Goal: Task Accomplishment & Management: Complete application form

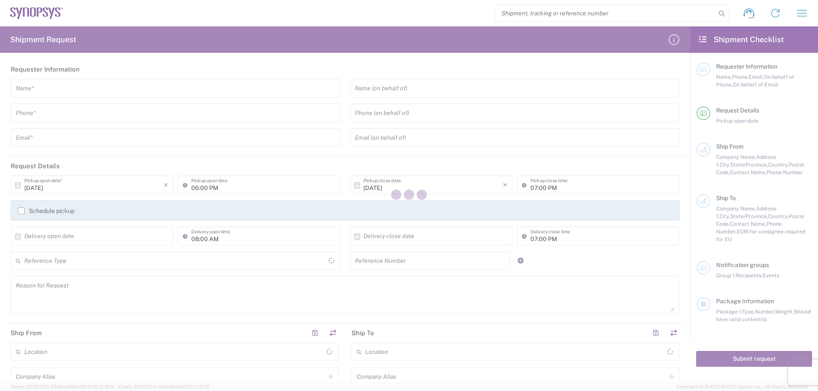
type input "[GEOGRAPHIC_DATA]"
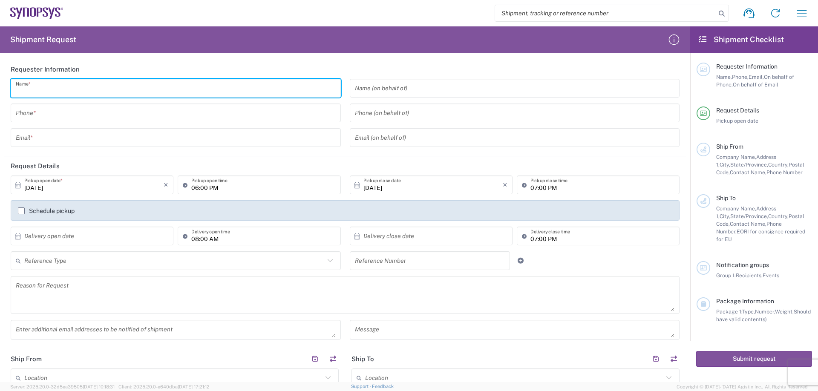
click at [232, 86] on input "text" at bounding box center [176, 88] width 320 height 15
type input "k"
type input "[PERSON_NAME]"
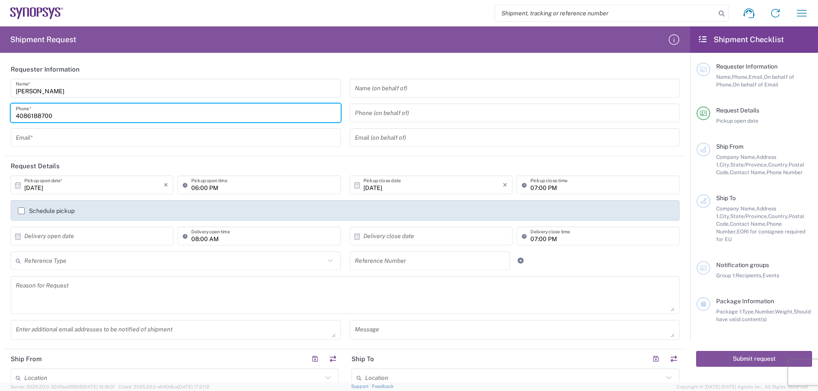
type input "4086188700"
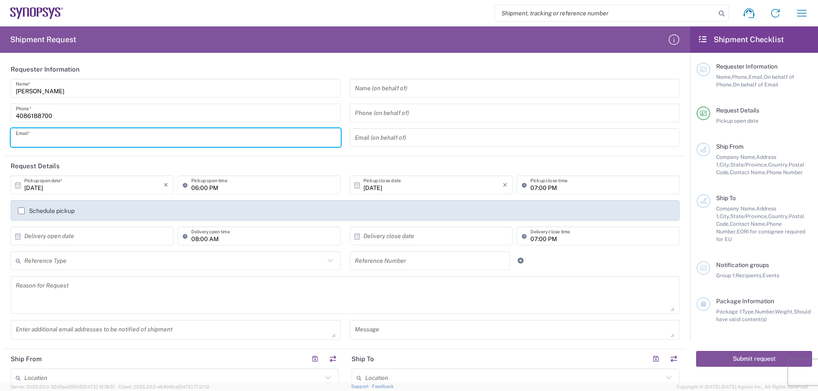
click at [219, 143] on input "text" at bounding box center [176, 137] width 320 height 15
type input "[EMAIL_ADDRESS][DOMAIN_NAME]"
click at [457, 87] on input "text" at bounding box center [515, 88] width 320 height 15
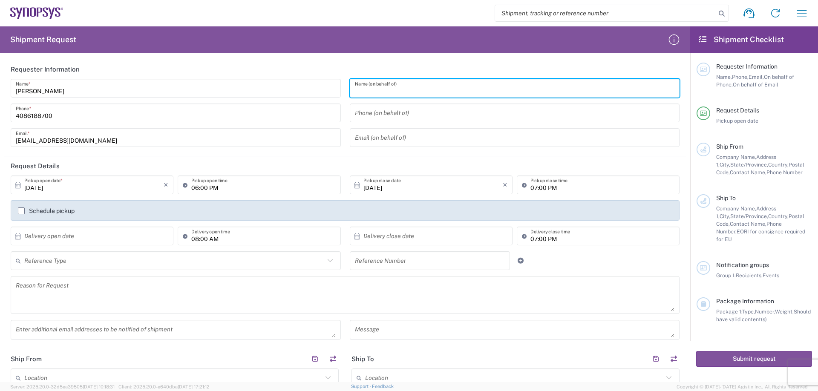
click at [18, 185] on icon at bounding box center [18, 185] width 8 height 8
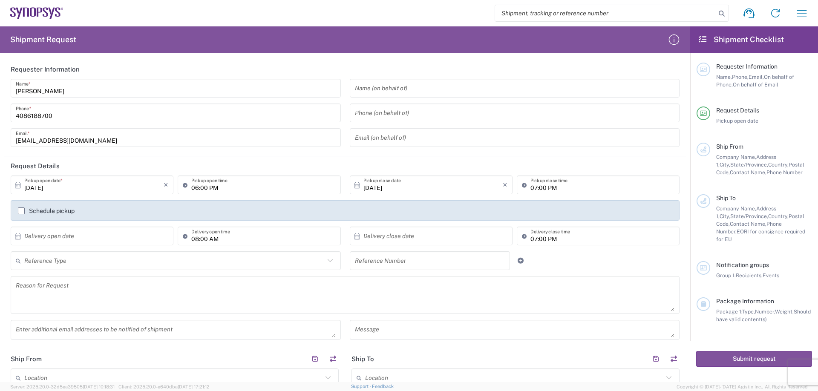
click at [89, 171] on header "Request Details" at bounding box center [344, 165] width 681 height 19
click at [60, 240] on input "text" at bounding box center [93, 236] width 139 height 15
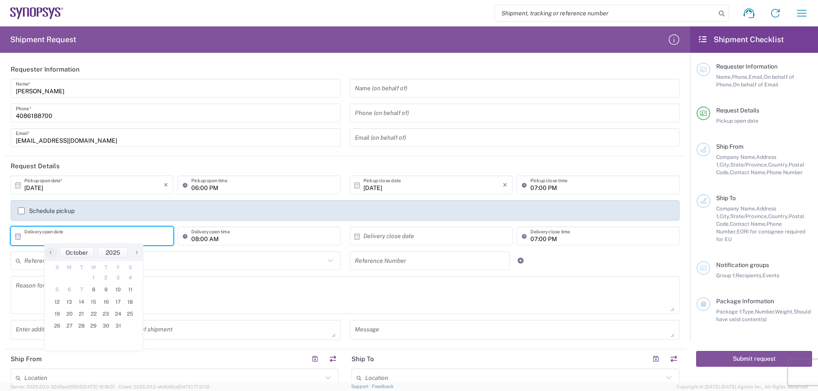
click at [7, 228] on div "× Delivery open date Cancel Apply 08:00 AM Delivery open time" at bounding box center [175, 239] width 339 height 25
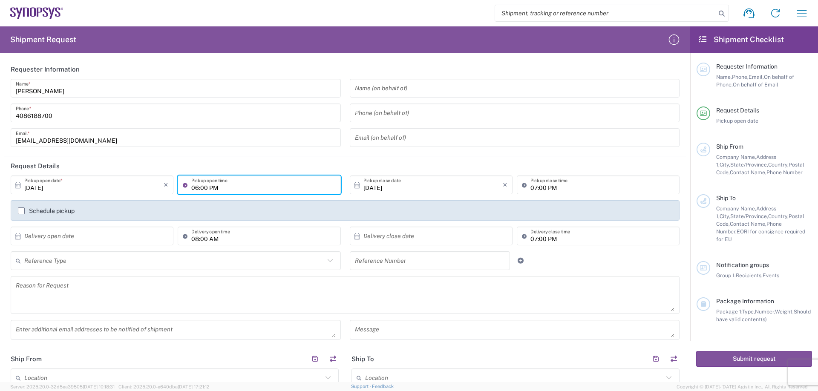
drag, startPoint x: 221, startPoint y: 192, endPoint x: 163, endPoint y: 194, distance: 58.0
click at [191, 192] on input "06:00 PM" at bounding box center [263, 185] width 144 height 15
drag, startPoint x: 235, startPoint y: 190, endPoint x: 179, endPoint y: 191, distance: 56.2
click at [191, 191] on input "06:00 PM" at bounding box center [263, 185] width 144 height 15
type input "07:00 PM"
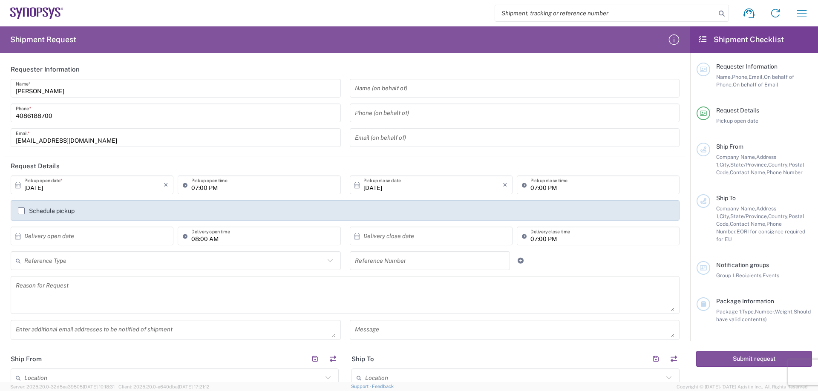
click at [8, 227] on div "× Delivery open date Cancel Apply 08:00 AM Delivery open time" at bounding box center [175, 239] width 339 height 25
drag, startPoint x: 579, startPoint y: 187, endPoint x: 525, endPoint y: 187, distance: 54.1
click at [530, 187] on input "07:00 PM" at bounding box center [602, 185] width 144 height 15
drag, startPoint x: 583, startPoint y: 189, endPoint x: 517, endPoint y: 191, distance: 66.5
click at [530, 191] on input "07:00 PM" at bounding box center [602, 185] width 144 height 15
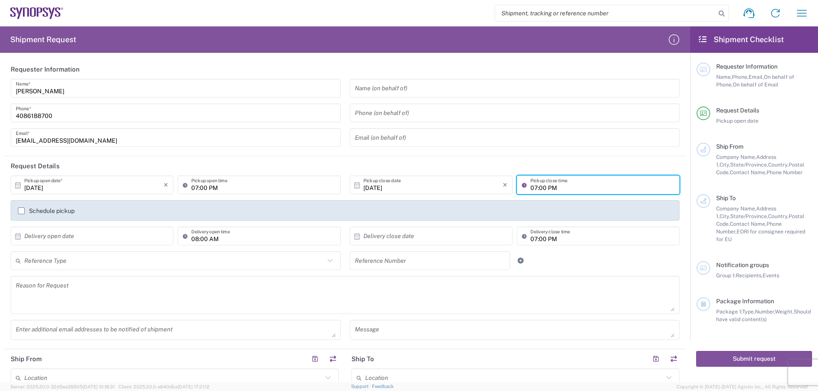
drag, startPoint x: 545, startPoint y: 187, endPoint x: 539, endPoint y: 189, distance: 5.9
click at [539, 189] on input "07:00 PM" at bounding box center [602, 185] width 144 height 15
type input "07:30 PM"
click at [549, 166] on header "Request Details" at bounding box center [344, 165] width 681 height 19
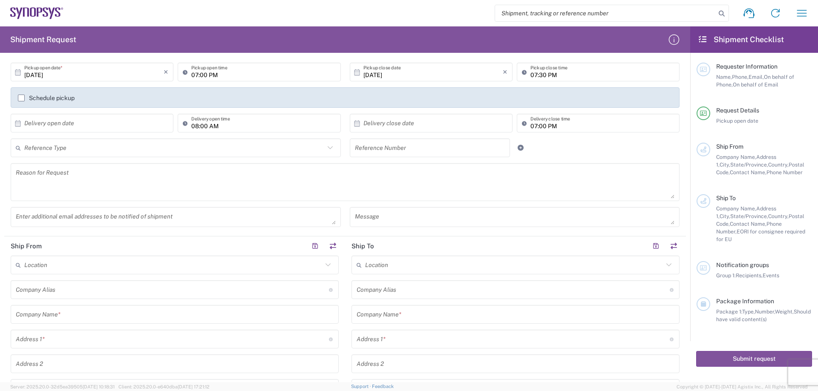
scroll to position [123, 0]
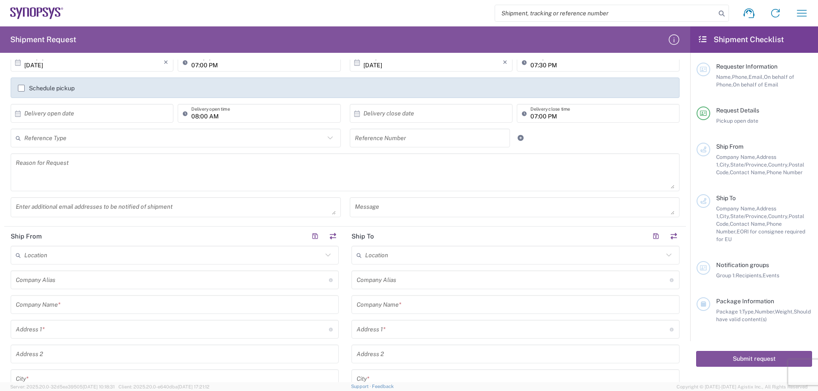
click at [127, 254] on input "text" at bounding box center [173, 255] width 298 height 15
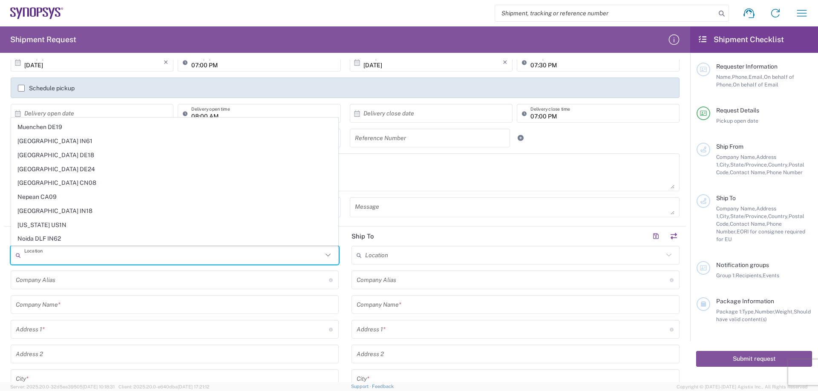
scroll to position [1308, 0]
click at [97, 188] on span "Nepean CA09" at bounding box center [174, 184] width 326 height 13
type input "Nepean CA09"
type input "Synopsys Nepean CA09"
type input "One Antares Drive"
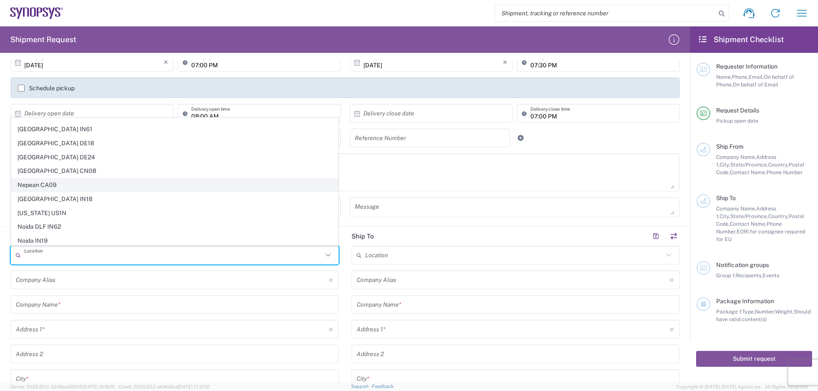
type input "Suite 300"
type input "[GEOGRAPHIC_DATA]"
type input "K2E 8C4"
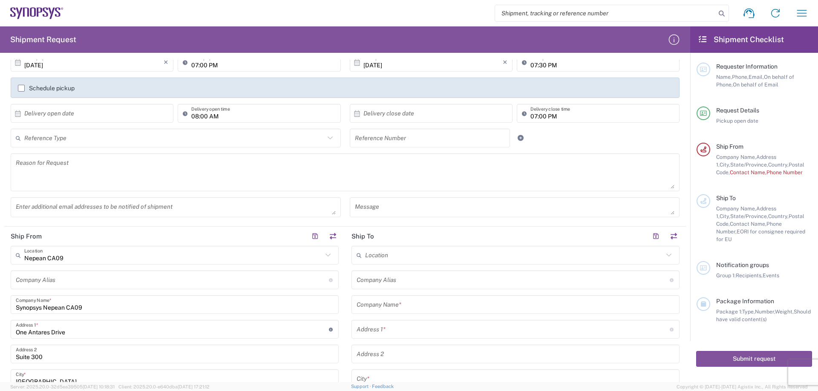
type input "[GEOGRAPHIC_DATA]"
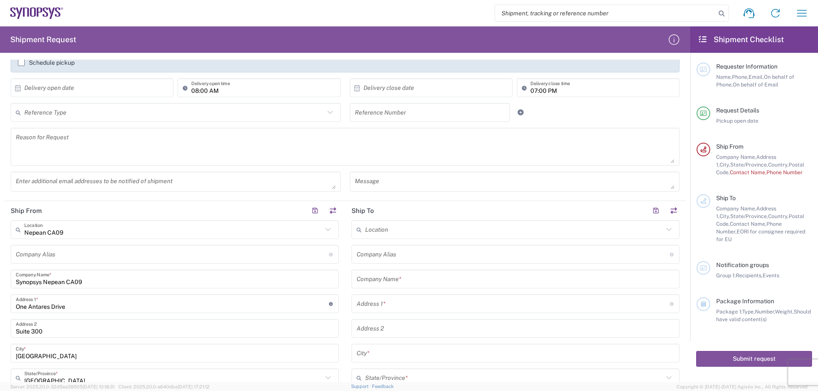
scroll to position [164, 0]
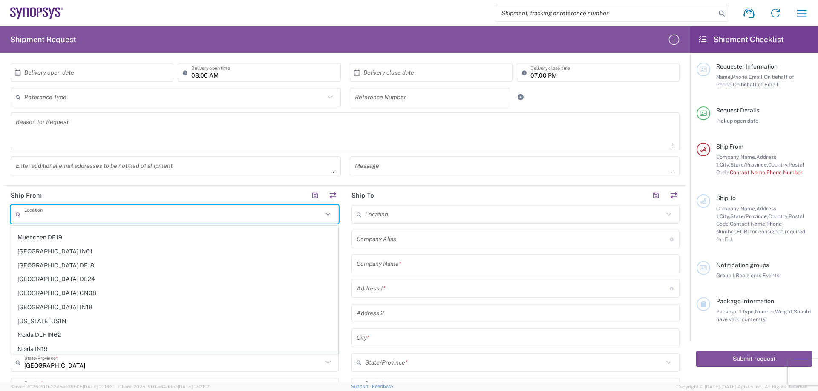
click at [237, 218] on input "text" at bounding box center [173, 214] width 298 height 15
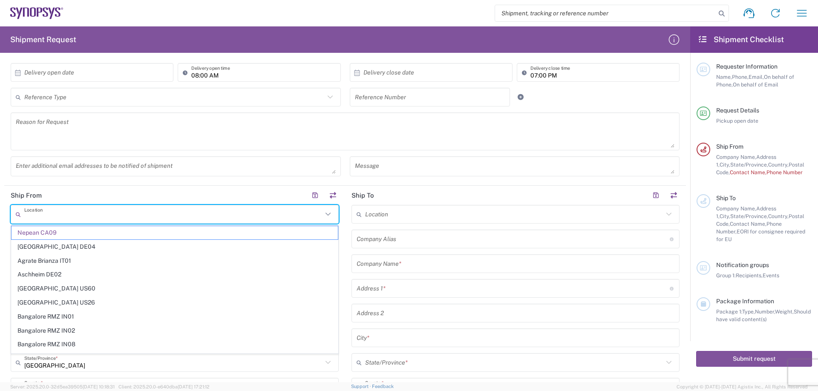
click at [388, 220] on input "text" at bounding box center [514, 214] width 298 height 15
type input "Nepean CA09"
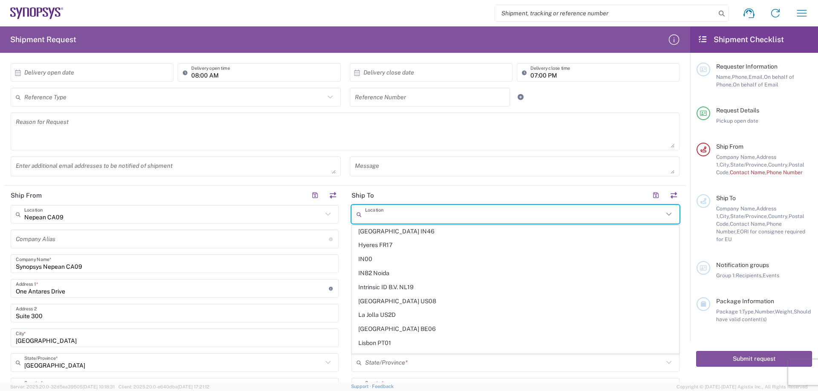
scroll to position [1267, 0]
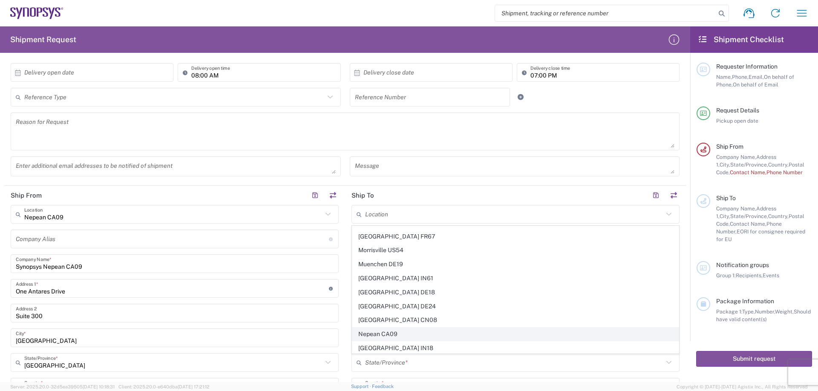
click at [387, 331] on span "Nepean CA09" at bounding box center [515, 333] width 326 height 13
type input "Nepean CA09"
type input "Synopsys Nepean CA09"
type input "One Antares Drive"
type input "Suite 300"
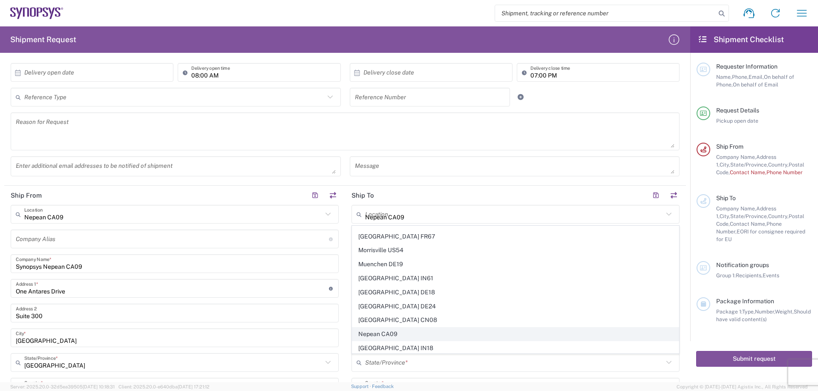
type input "[GEOGRAPHIC_DATA]"
type input "K2E 8C4"
type input "[GEOGRAPHIC_DATA]"
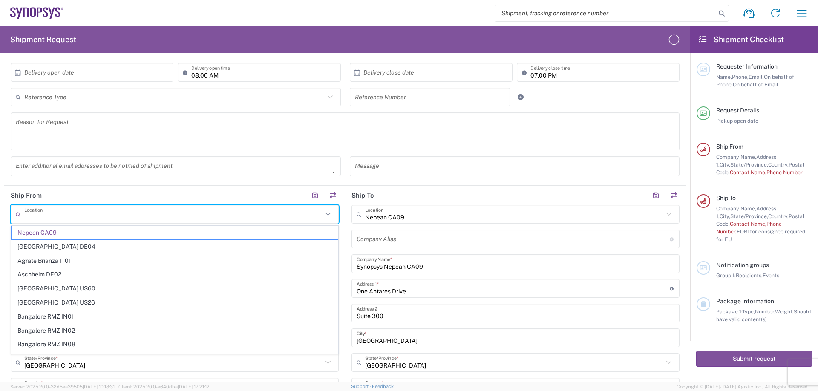
drag, startPoint x: 186, startPoint y: 219, endPoint x: 140, endPoint y: 218, distance: 45.6
click at [140, 218] on input "text" at bounding box center [173, 214] width 298 height 15
type input "c"
type input "y"
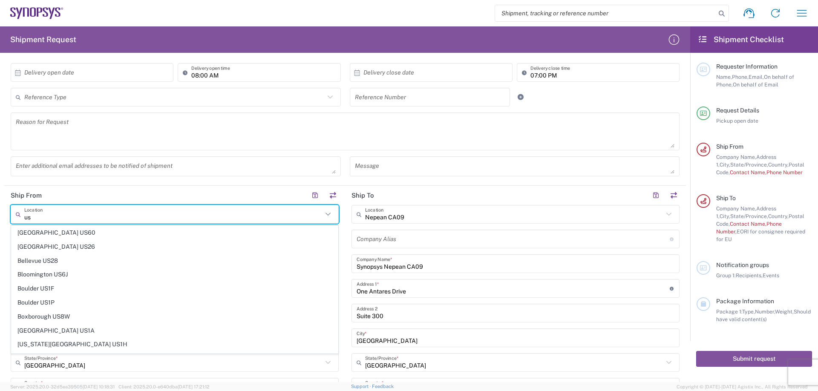
type input "us"
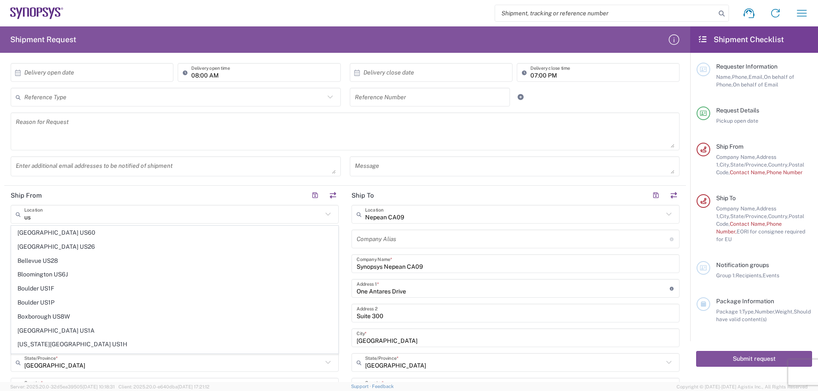
click at [267, 200] on header "Ship From" at bounding box center [174, 195] width 341 height 19
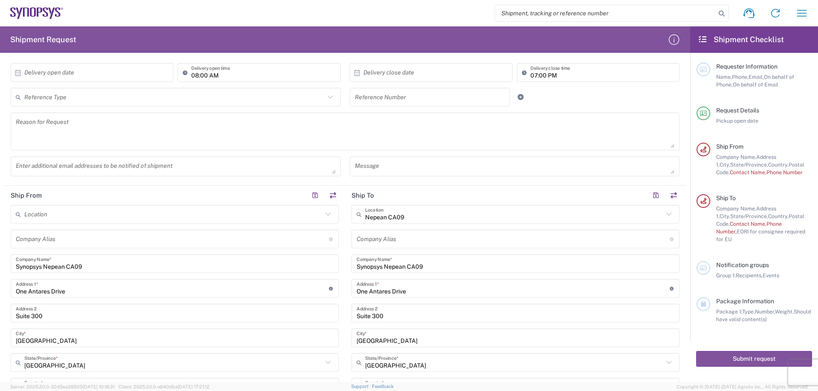
click at [325, 213] on icon at bounding box center [327, 214] width 11 height 11
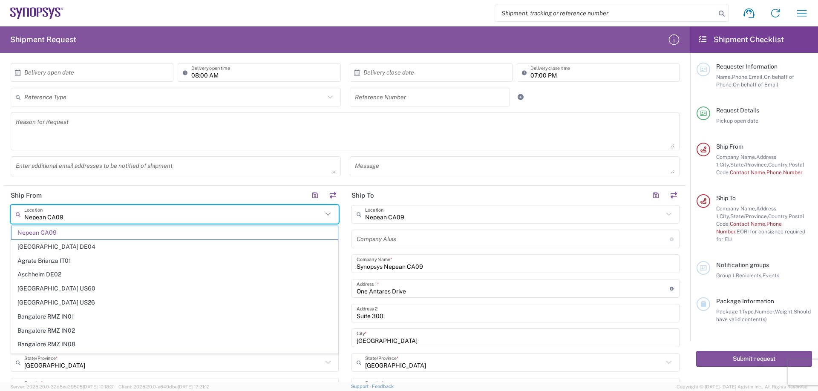
drag, startPoint x: 144, startPoint y: 220, endPoint x: 0, endPoint y: 218, distance: 144.4
click at [24, 218] on input "Nepean CA09" at bounding box center [173, 214] width 298 height 15
type input "s"
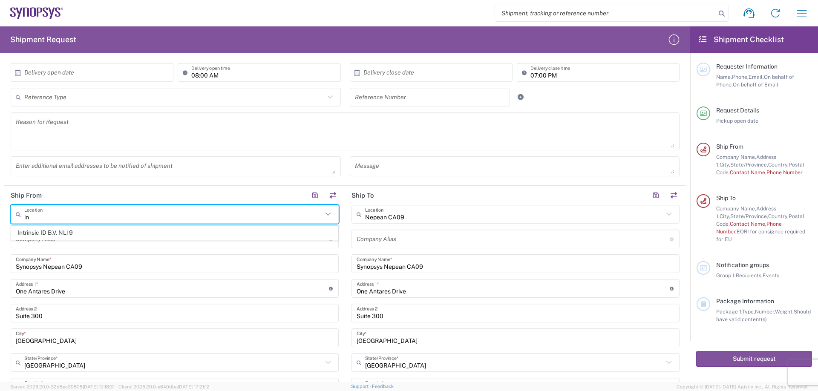
type input "i"
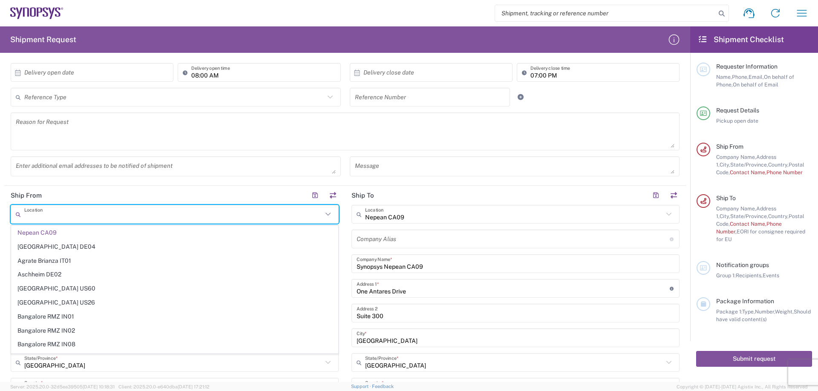
click at [138, 214] on input "text" at bounding box center [173, 214] width 298 height 15
paste input "Integra Technologies"
type input "Integra Technologies"
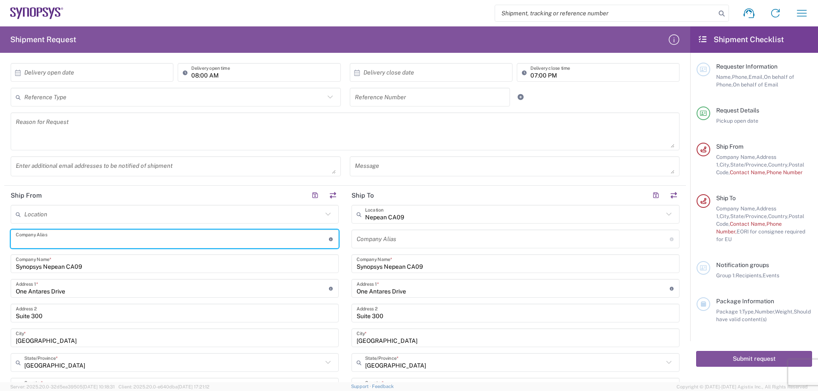
click at [16, 216] on icon at bounding box center [20, 214] width 9 height 14
type input "Nepean CA09"
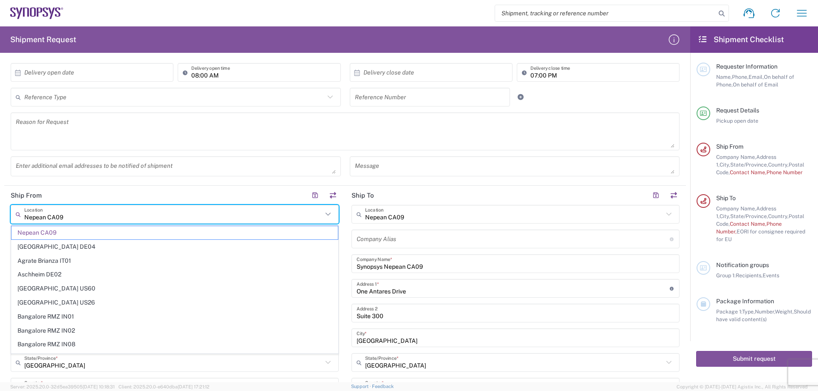
drag, startPoint x: 88, startPoint y: 214, endPoint x: 15, endPoint y: 215, distance: 72.8
click at [24, 215] on input "Nepean CA09" at bounding box center [173, 214] width 298 height 15
type input "Nepean CA09"
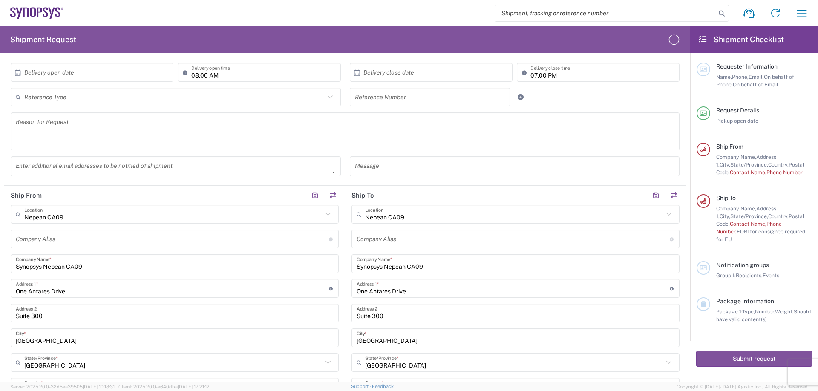
drag, startPoint x: 58, startPoint y: 220, endPoint x: 52, endPoint y: 219, distance: 5.6
click at [52, 220] on div "Nepean [GEOGRAPHIC_DATA] Location" at bounding box center [175, 214] width 328 height 19
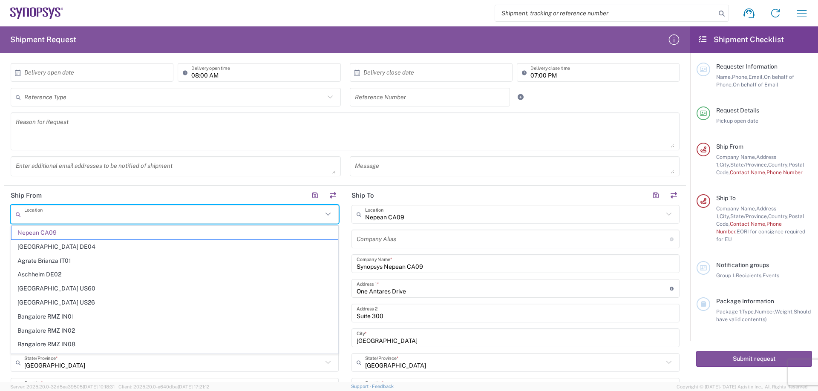
drag, startPoint x: 78, startPoint y: 218, endPoint x: 40, endPoint y: 220, distance: 38.4
click at [40, 220] on input "text" at bounding box center [173, 214] width 298 height 15
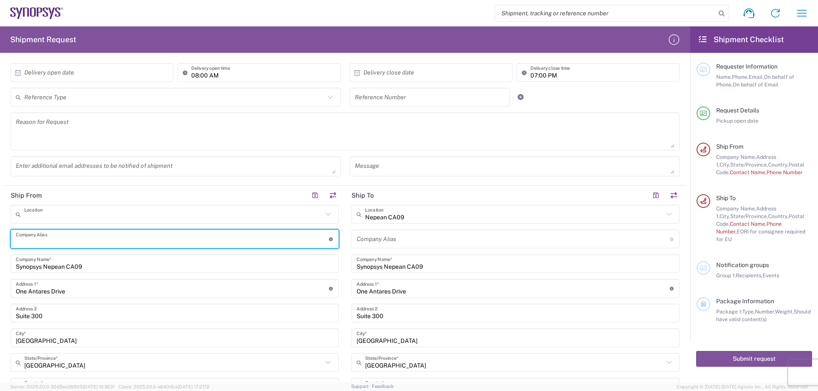
type input "Nepean CA09"
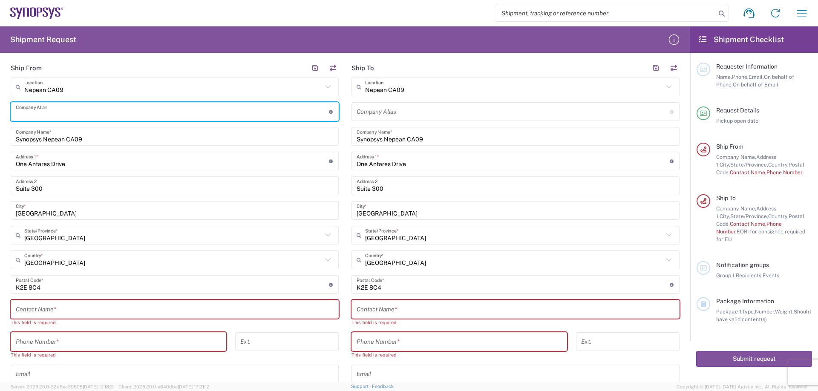
scroll to position [286, 0]
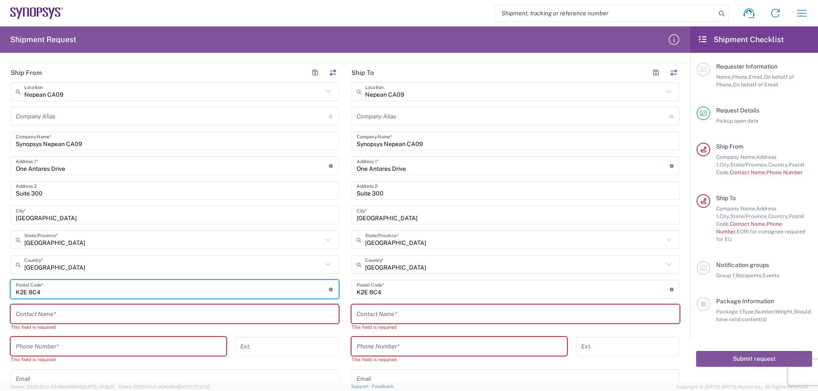
drag, startPoint x: 59, startPoint y: 288, endPoint x: 0, endPoint y: 289, distance: 59.2
click at [16, 289] on input "undefined" at bounding box center [172, 289] width 313 height 15
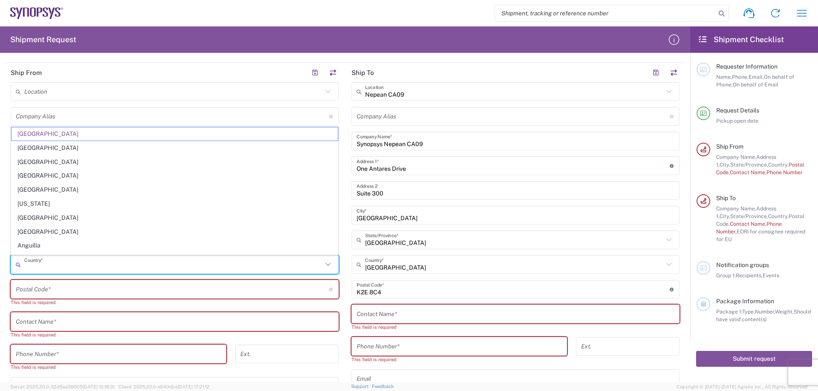
drag, startPoint x: 89, startPoint y: 265, endPoint x: 20, endPoint y: 274, distance: 69.5
click at [20, 274] on div "Location [GEOGRAPHIC_DATA] DE04 Agrate Brianza IT01 [GEOGRAPHIC_DATA] DE02 [GEO…" at bounding box center [175, 253] width 328 height 342
type input "C"
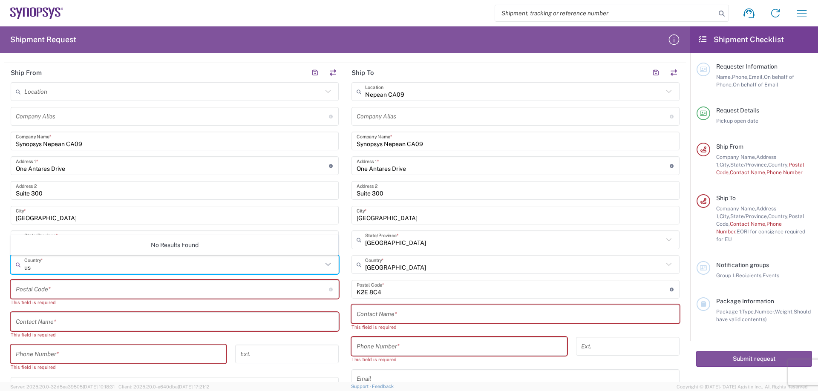
type input "u"
type input "c"
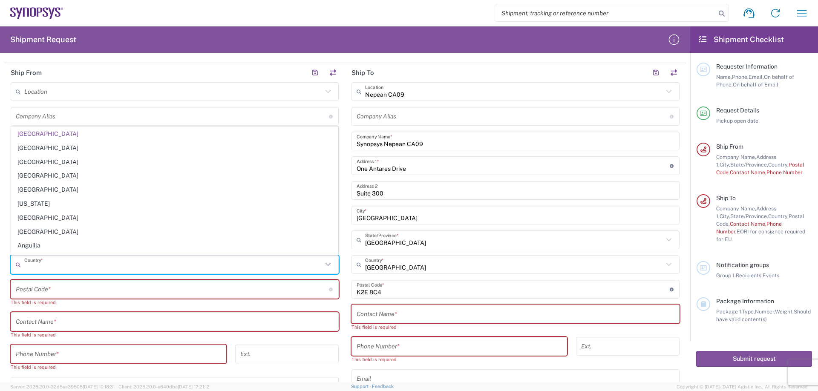
type input "[GEOGRAPHIC_DATA]"
click at [46, 269] on input "text" at bounding box center [173, 264] width 298 height 15
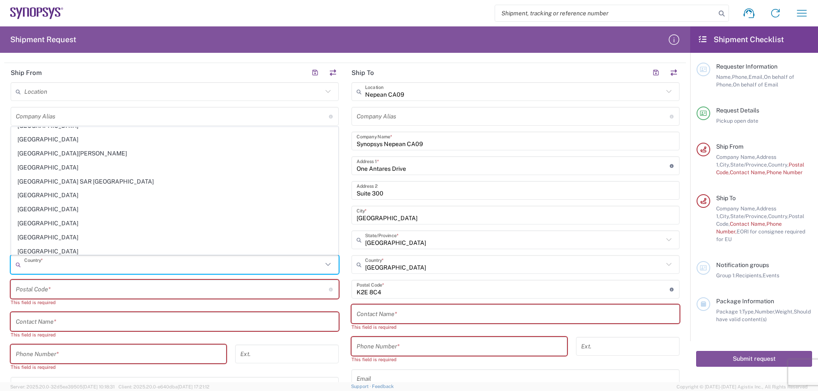
click at [73, 112] on input "text" at bounding box center [172, 116] width 313 height 15
type input "[GEOGRAPHIC_DATA]"
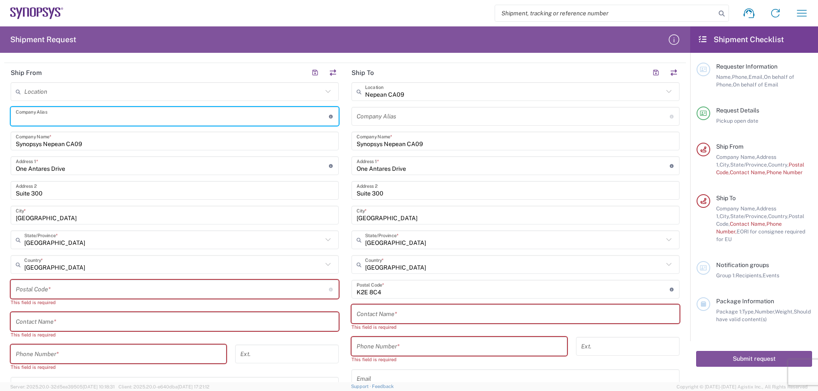
click at [329, 94] on icon at bounding box center [327, 91] width 11 height 11
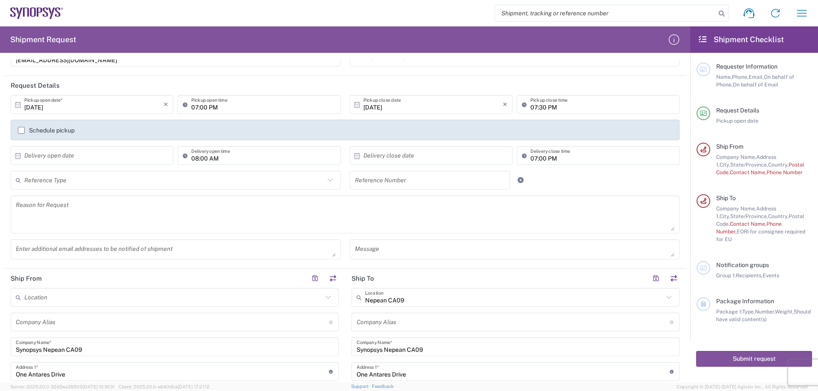
scroll to position [82, 0]
click at [53, 298] on input "text" at bounding box center [173, 296] width 298 height 15
type input "Integra technologies"
click at [38, 320] on input "text" at bounding box center [172, 320] width 313 height 15
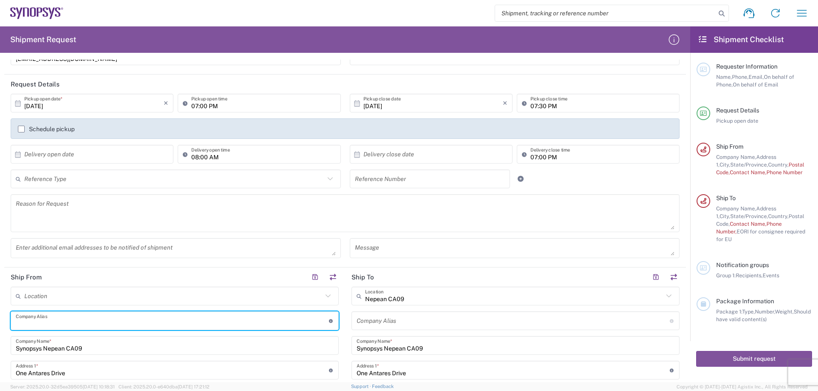
click at [330, 296] on icon at bounding box center [327, 295] width 11 height 11
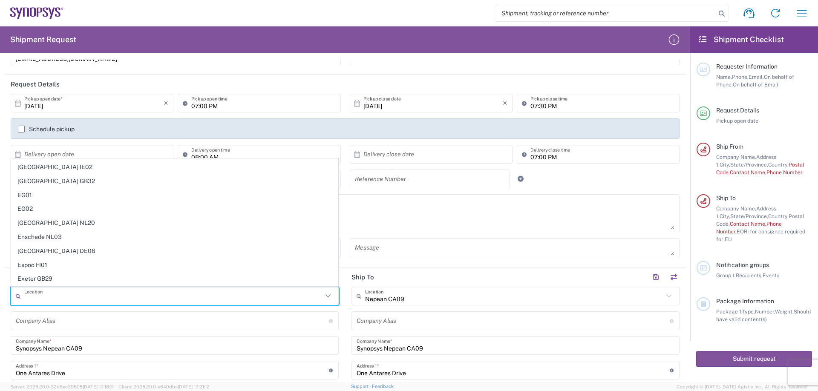
scroll to position [531, 0]
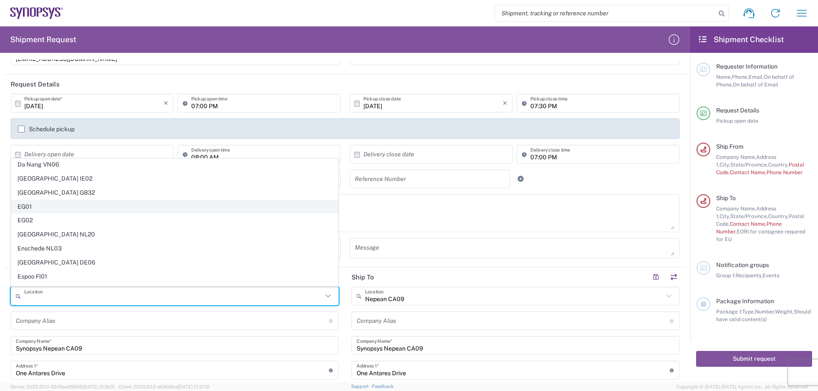
click at [126, 212] on span "EG01" at bounding box center [174, 206] width 326 height 13
type input "EG01"
type input "SNPS Software Design LLC"
type input "Unit P5, 204, the Podium Project Units 204 & 209 [GEOGRAPHIC_DATA]"
type input "[GEOGRAPHIC_DATA], the [GEOGRAPHIC_DATA], the Fifth Settlem"
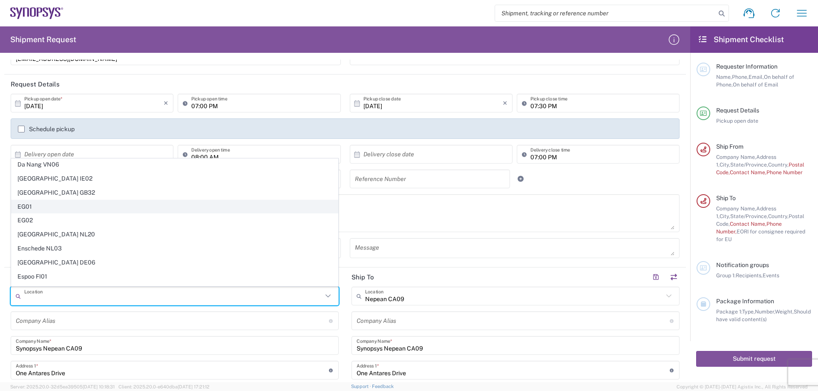
type input "[GEOGRAPHIC_DATA]"
type input "11835"
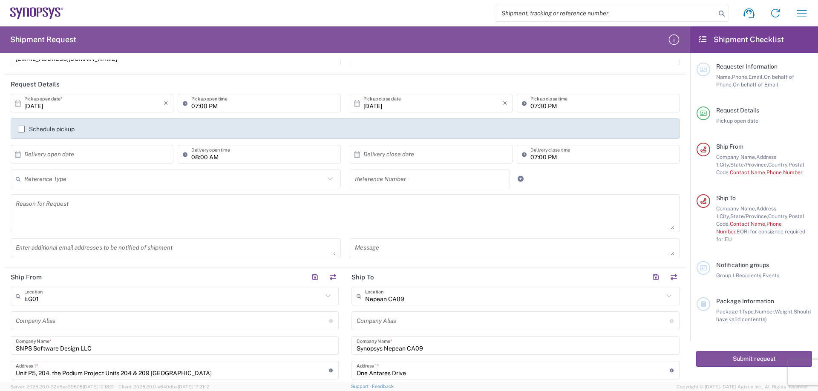
scroll to position [82, 0]
click at [322, 296] on icon at bounding box center [327, 295] width 11 height 11
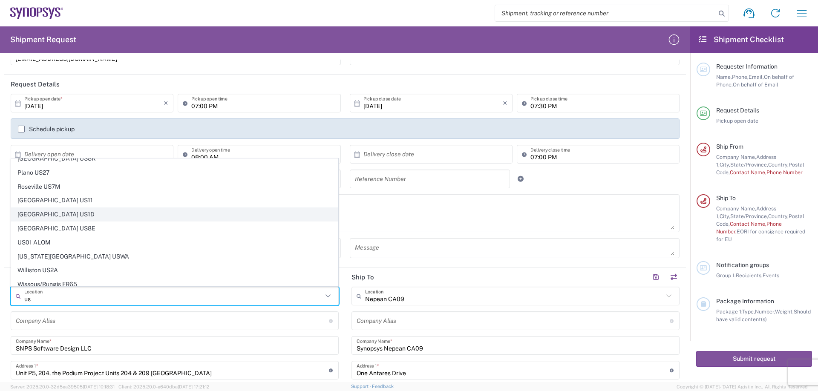
scroll to position [305, 0]
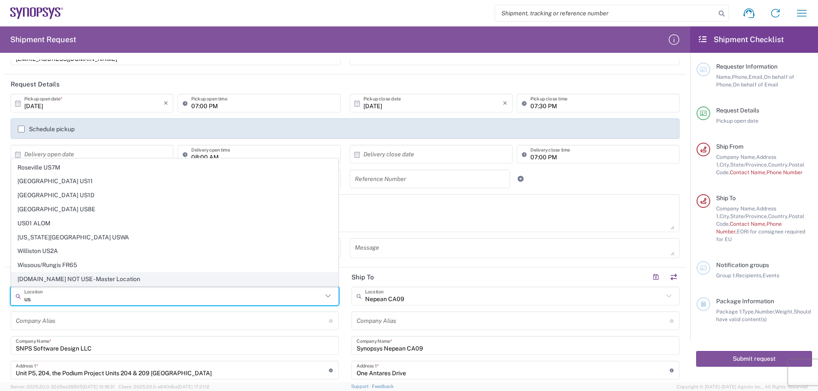
click at [143, 276] on span "[DOMAIN_NAME] NOT USE - Master Location" at bounding box center [174, 279] width 326 height 13
type input "[DOMAIN_NAME] NOT USE - Master Location"
type input "Synopsys"
type input "[STREET_ADDRESS]"
type input "[GEOGRAPHIC_DATA]"
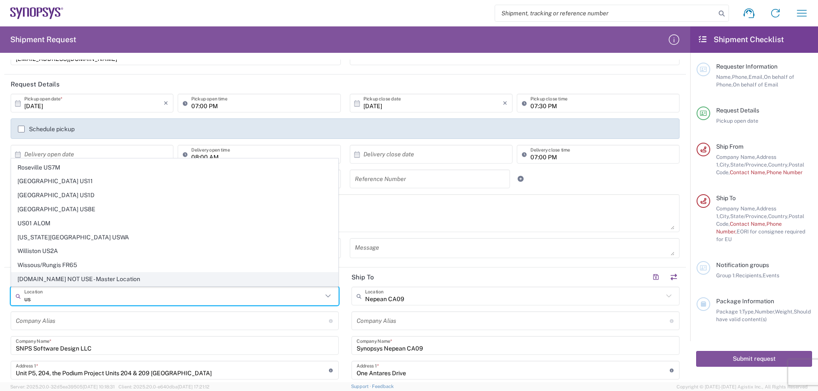
type input "[GEOGRAPHIC_DATA]"
type input "94402"
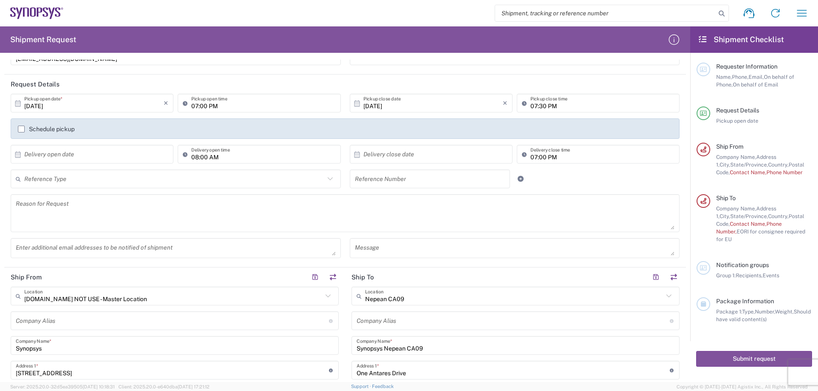
type input "[US_STATE]"
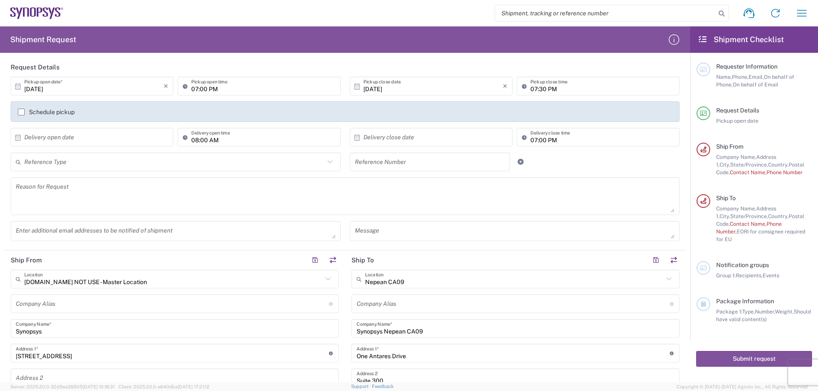
scroll to position [123, 0]
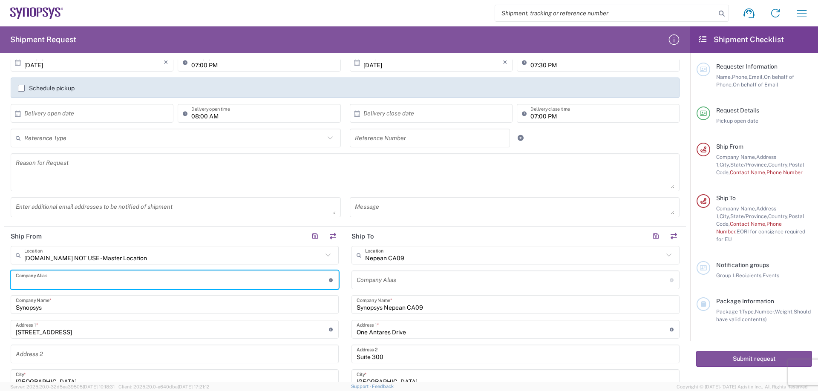
click at [120, 284] on input "text" at bounding box center [172, 280] width 313 height 15
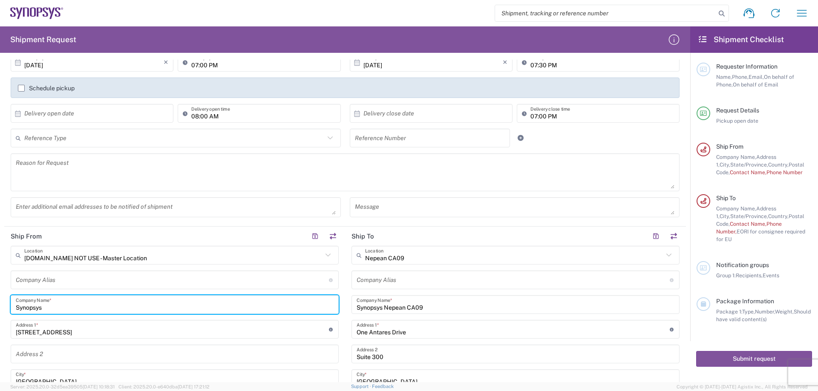
drag, startPoint x: 100, startPoint y: 308, endPoint x: 0, endPoint y: 310, distance: 99.7
click at [0, 310] on form "Requester Information [PERSON_NAME] Name * [PHONE_NUMBER] Phone * [EMAIL_ADDRES…" at bounding box center [345, 221] width 690 height 322
click at [79, 286] on input "text" at bounding box center [172, 280] width 313 height 15
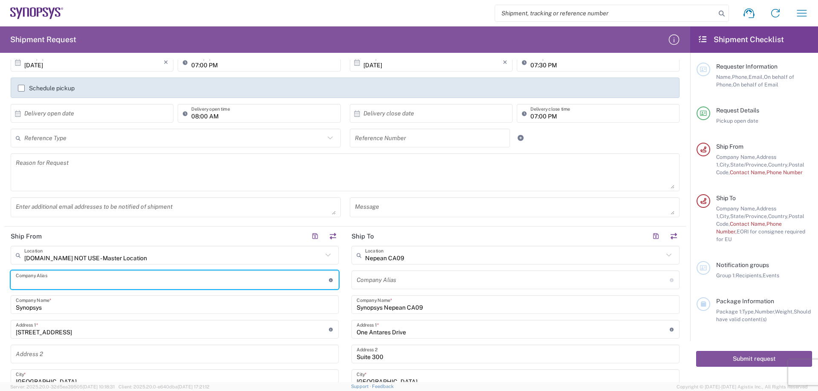
paste input "Integra Technologies"
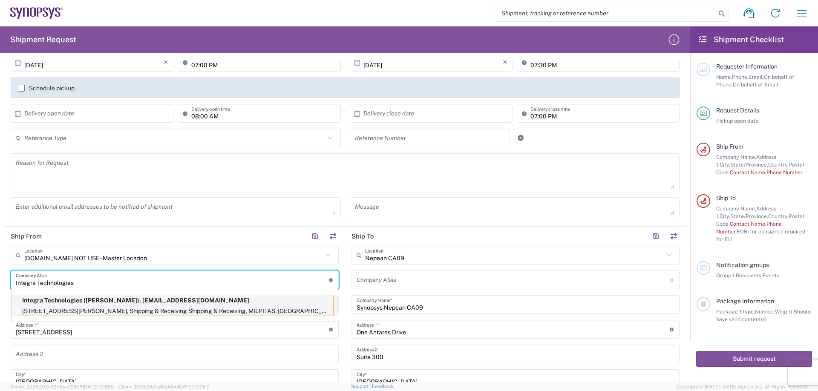
type input "Integra Technologies"
click at [94, 303] on p "Integra Technologies ([PERSON_NAME]), [EMAIL_ADDRESS][DOMAIN_NAME]" at bounding box center [174, 300] width 317 height 11
type input "Integra Technologies"
type input "[STREET_ADDRESS][PERSON_NAME]"
type input "Shipping & Receiving Shipping & Receiving"
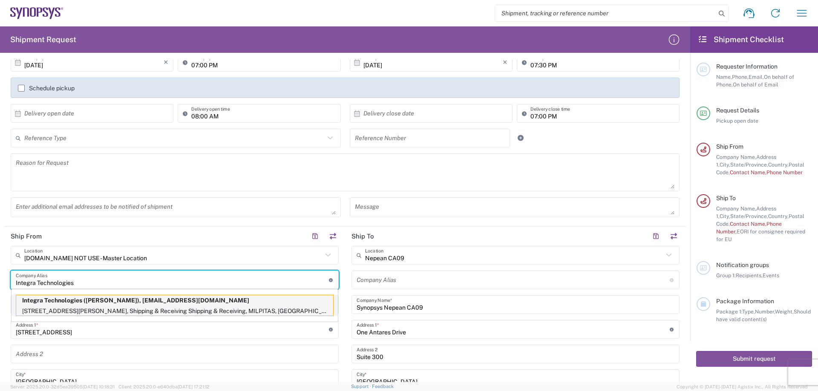
type input "MILPITAS"
type input "95035"
type input "[PERSON_NAME]"
type input "4086188700"
type input "[EMAIL_ADDRESS][DOMAIN_NAME]"
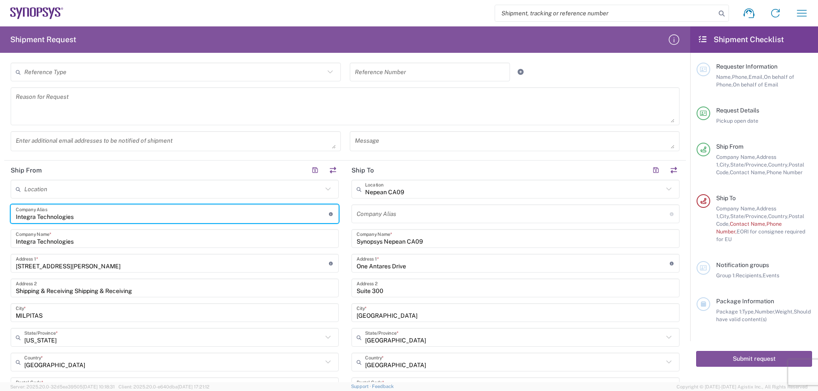
scroll to position [204, 0]
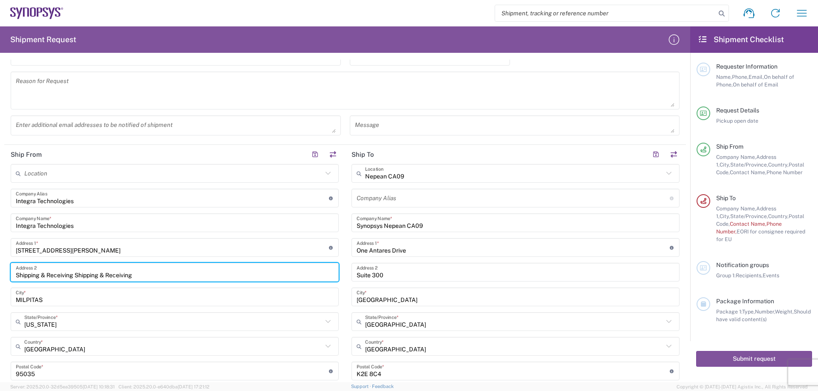
drag, startPoint x: 149, startPoint y: 276, endPoint x: 73, endPoint y: 283, distance: 76.1
click at [73, 280] on input "Shipping & Receiving Shipping & Receiving" at bounding box center [175, 272] width 318 height 15
type input "Shipping & Receiving"
drag, startPoint x: 95, startPoint y: 270, endPoint x: 8, endPoint y: 273, distance: 86.9
click at [8, 273] on main "Location [GEOGRAPHIC_DATA] DE04 Agrate Brianza IT01 [GEOGRAPHIC_DATA] DE02 [GEO…" at bounding box center [174, 323] width 341 height 319
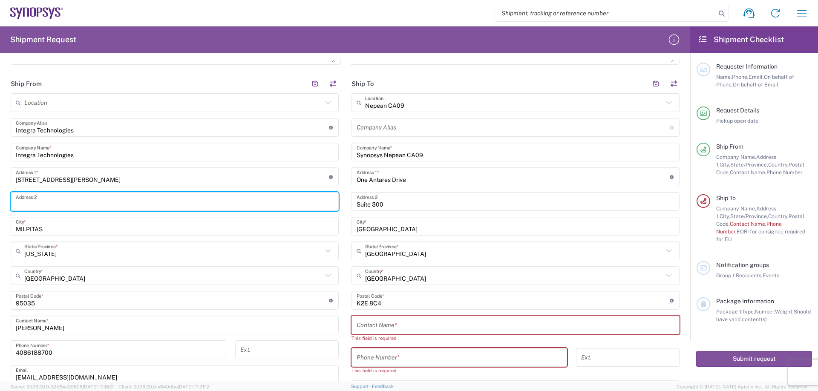
scroll to position [286, 0]
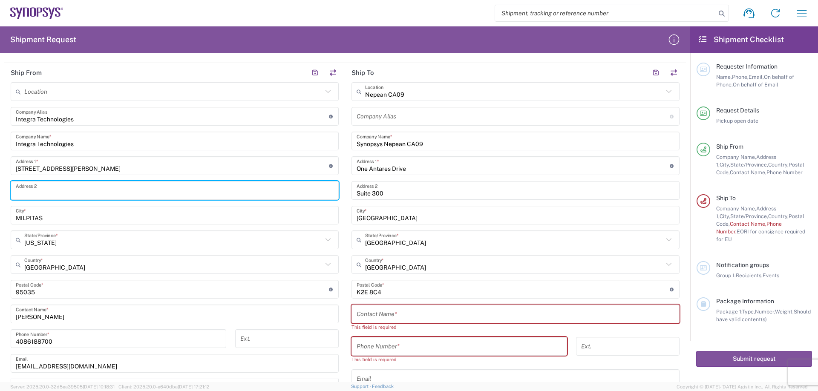
click at [77, 299] on div "Location [GEOGRAPHIC_DATA] DE04 Agrate Brianza IT01 [GEOGRAPHIC_DATA] DE02 [GEO…" at bounding box center [175, 241] width 328 height 319
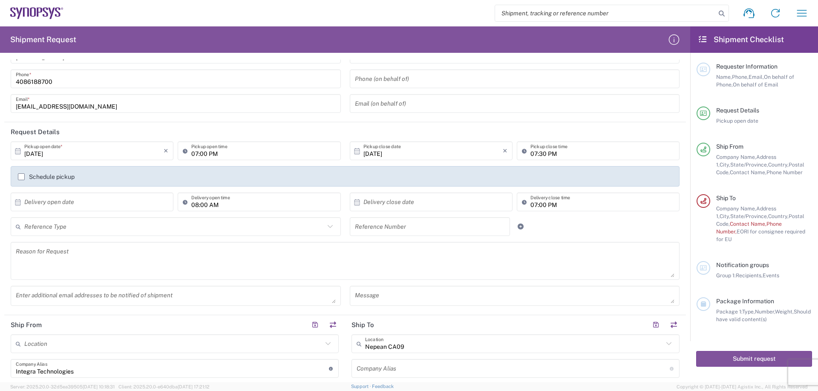
scroll to position [0, 0]
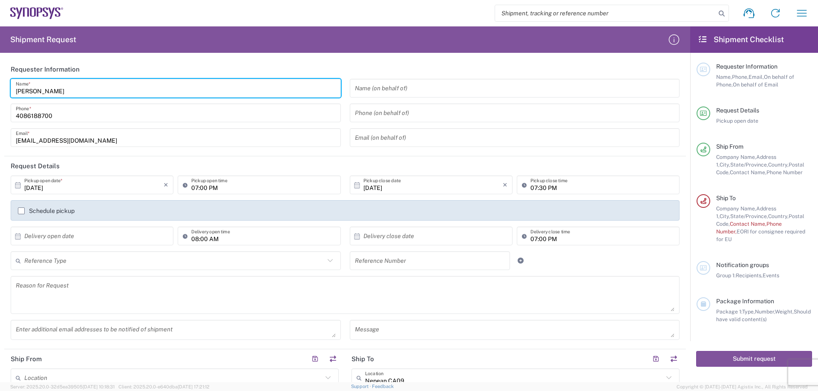
drag, startPoint x: 77, startPoint y: 93, endPoint x: 23, endPoint y: 97, distance: 54.7
click at [23, 96] on input "[PERSON_NAME]" at bounding box center [176, 88] width 320 height 15
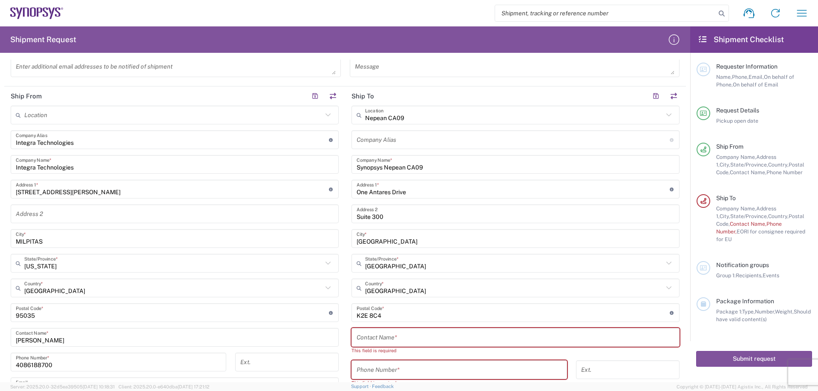
scroll to position [327, 0]
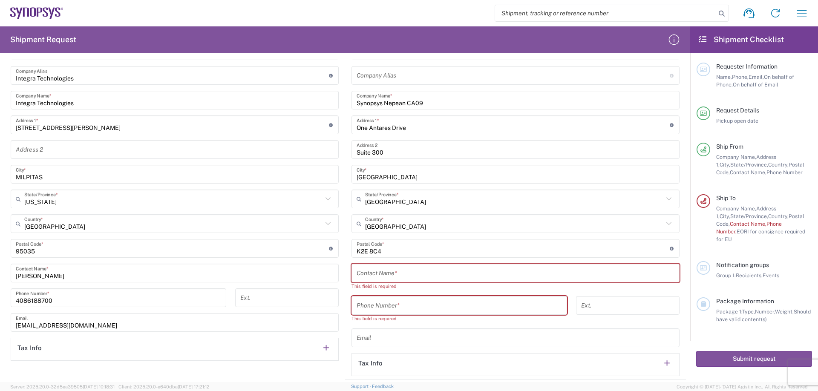
type input "[PERSON_NAME]"
click at [421, 278] on input "text" at bounding box center [515, 273] width 318 height 15
click at [423, 300] on input "tel" at bounding box center [458, 305] width 205 height 15
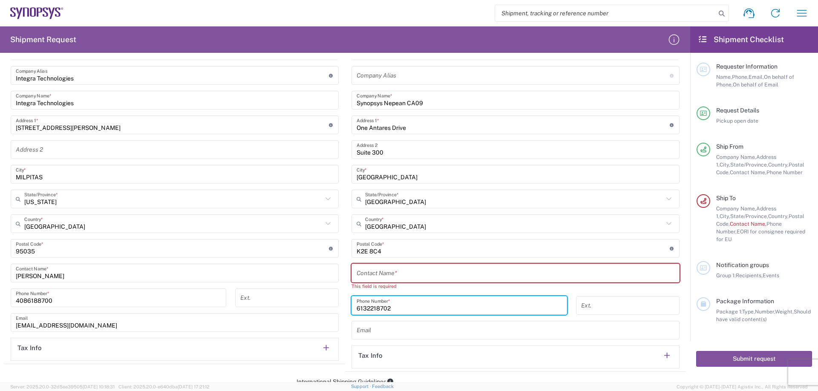
type input "6132218702"
drag, startPoint x: 456, startPoint y: 281, endPoint x: 456, endPoint y: 275, distance: 6.0
click at [456, 281] on div "Contact Name *" at bounding box center [515, 273] width 328 height 19
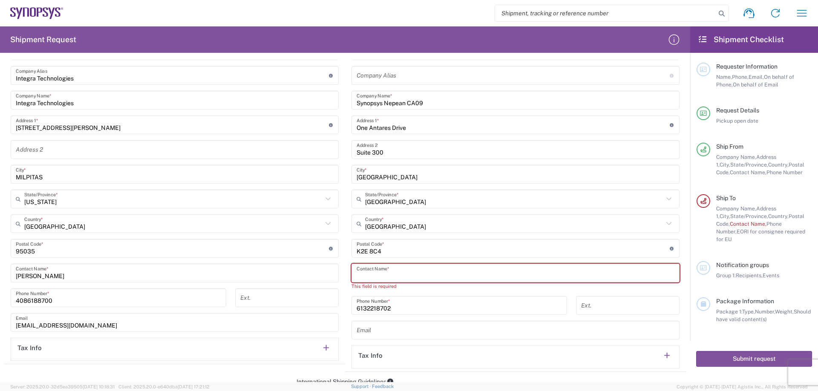
click at [456, 275] on input "text" at bounding box center [515, 273] width 318 height 15
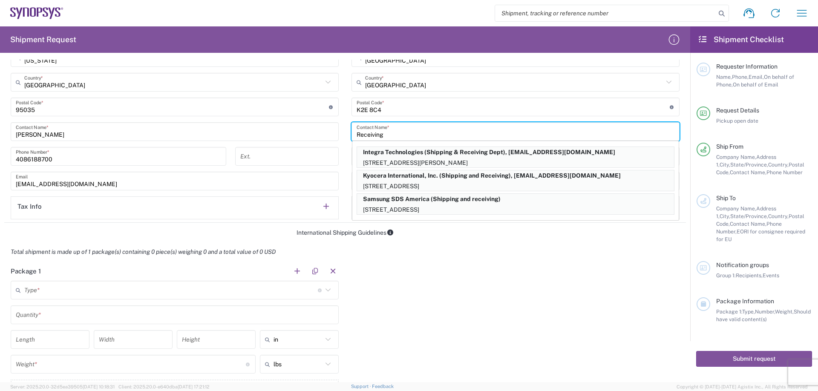
scroll to position [491, 0]
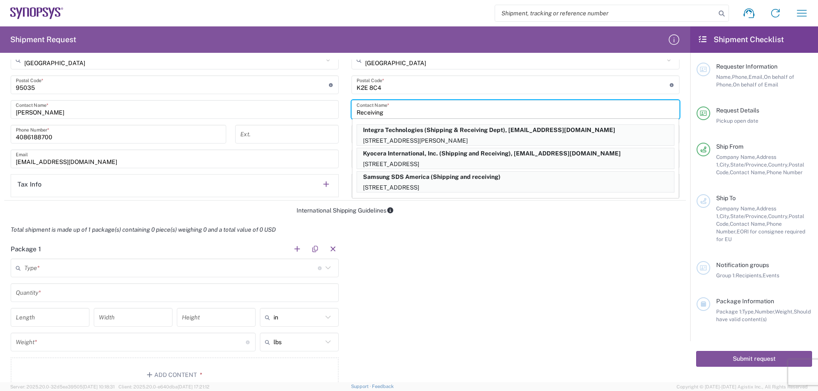
type input "Receiving"
click at [344, 164] on main "Location [GEOGRAPHIC_DATA] DE04 Agrate Brianza IT01 [GEOGRAPHIC_DATA] DE02 [GEO…" at bounding box center [174, 37] width 341 height 319
click at [622, 103] on input "Receiving" at bounding box center [515, 109] width 318 height 15
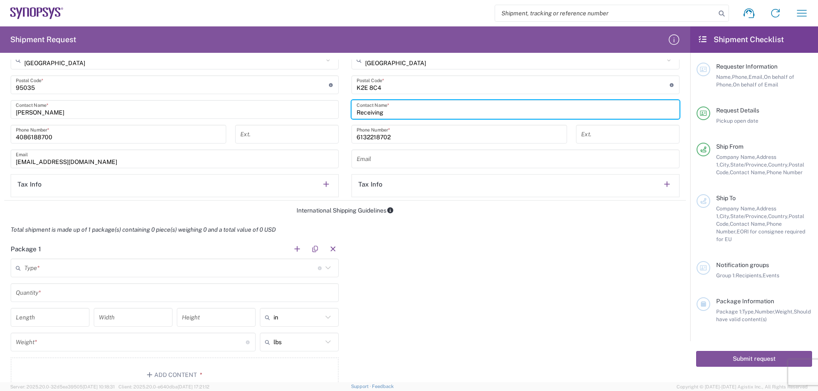
click at [559, 196] on agx-form-section "Tax Info" at bounding box center [515, 185] width 328 height 23
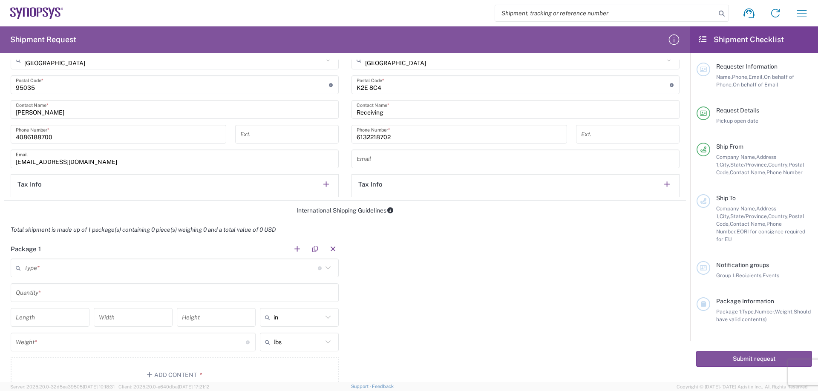
click at [189, 263] on input "text" at bounding box center [170, 268] width 293 height 15
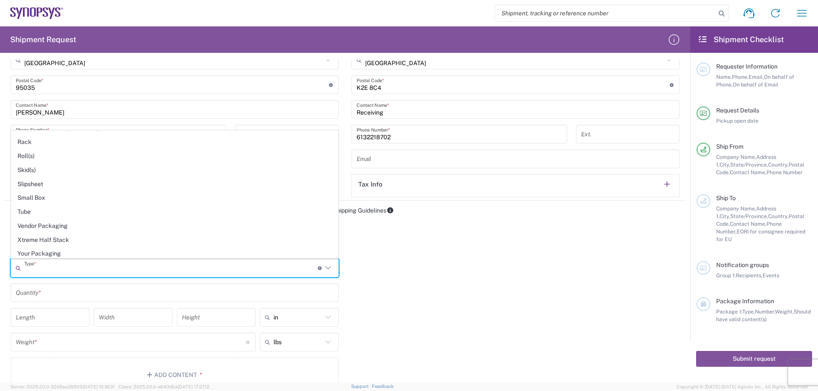
scroll to position [403, 0]
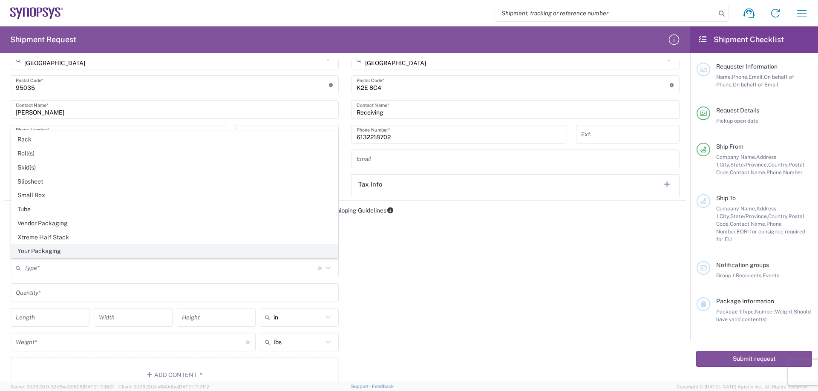
click at [109, 250] on span "Your Packaging" at bounding box center [174, 250] width 326 height 13
type input "Your Packaging"
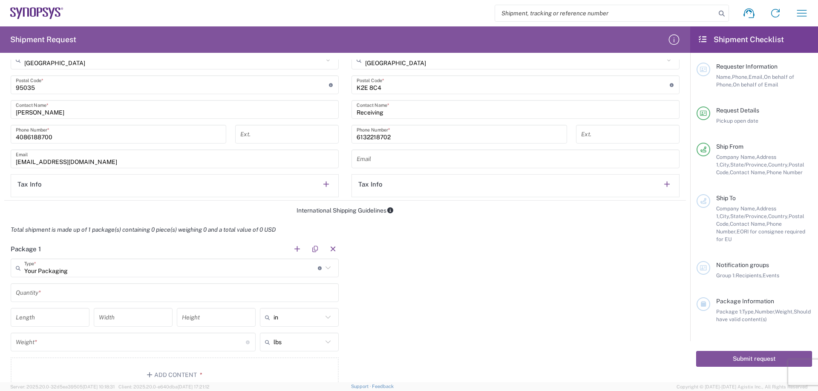
click at [61, 292] on input "text" at bounding box center [175, 292] width 318 height 15
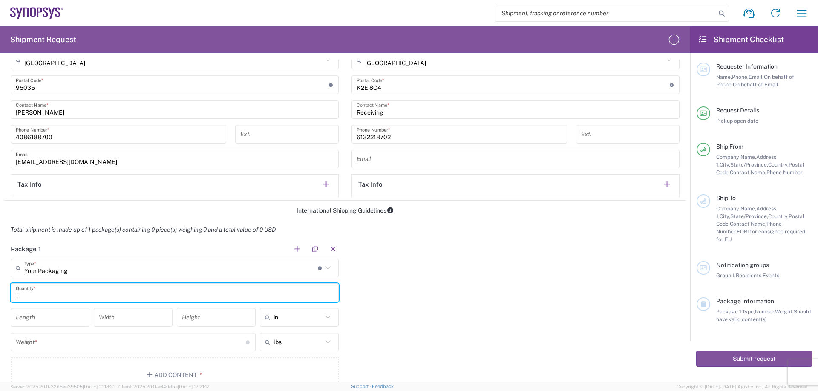
type input "1"
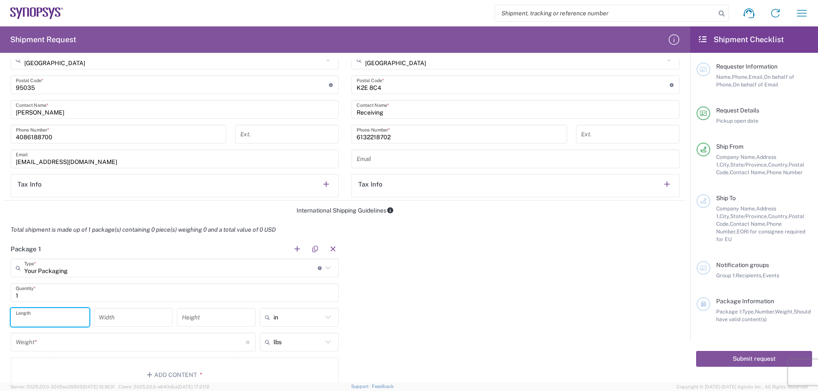
click at [57, 322] on input "number" at bounding box center [50, 317] width 69 height 15
type input "18"
type input "12"
type input "8"
click at [146, 350] on div "Weight * Total weight of package(s) in pounds or kilograms" at bounding box center [133, 342] width 245 height 19
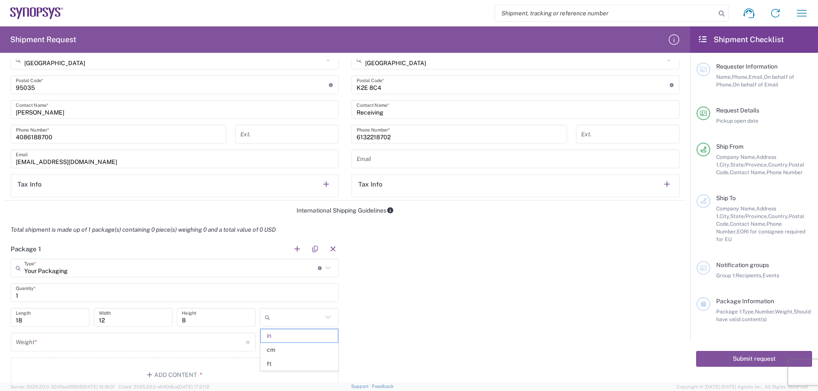
type input "in"
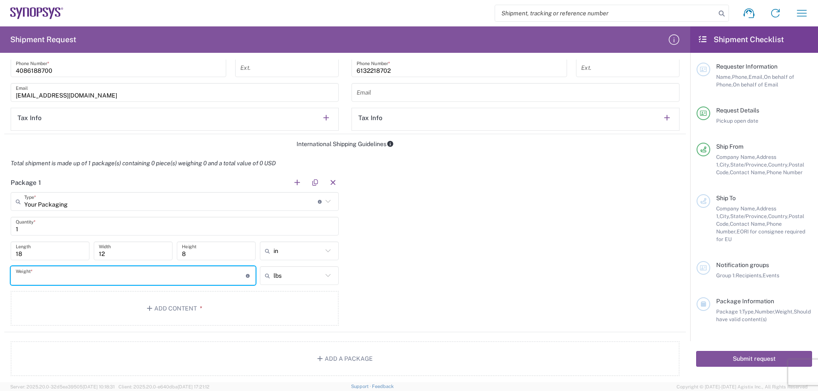
scroll to position [572, 0]
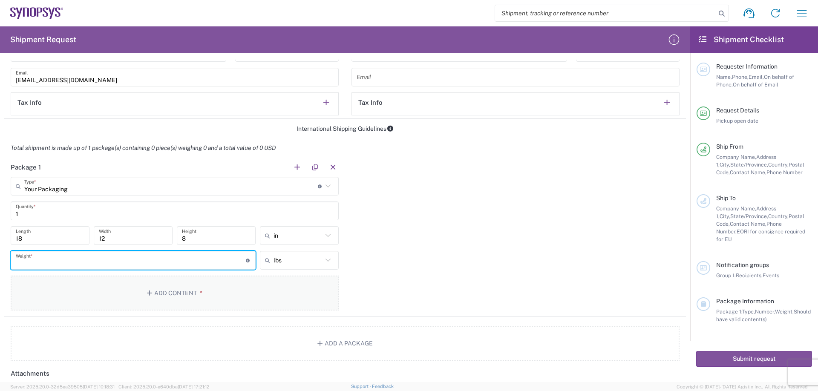
click at [157, 293] on button "Add Content *" at bounding box center [175, 292] width 328 height 35
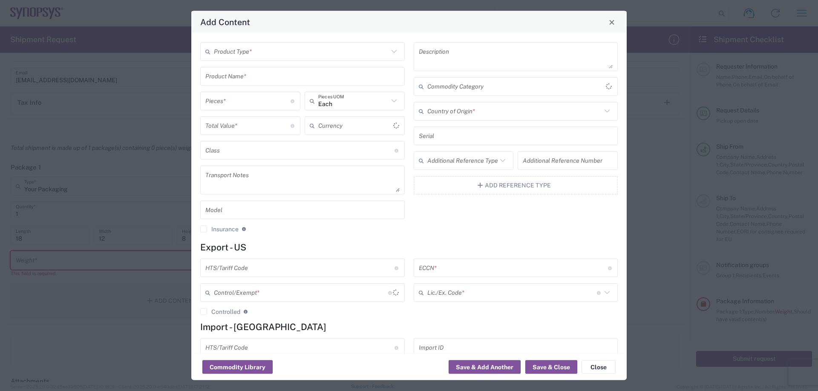
type input "US Dollar"
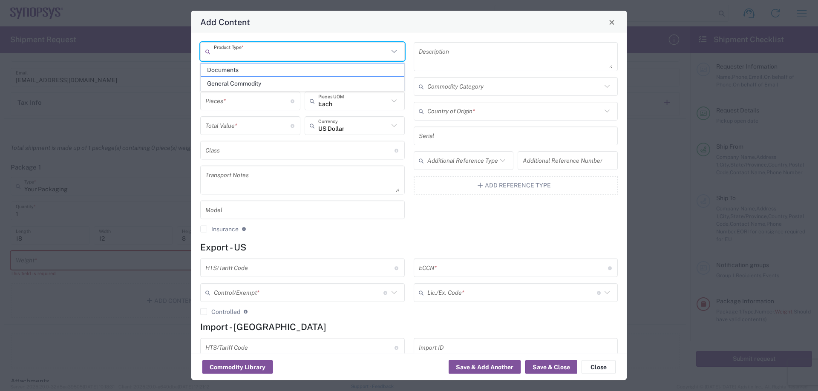
click at [322, 56] on input "text" at bounding box center [301, 51] width 175 height 15
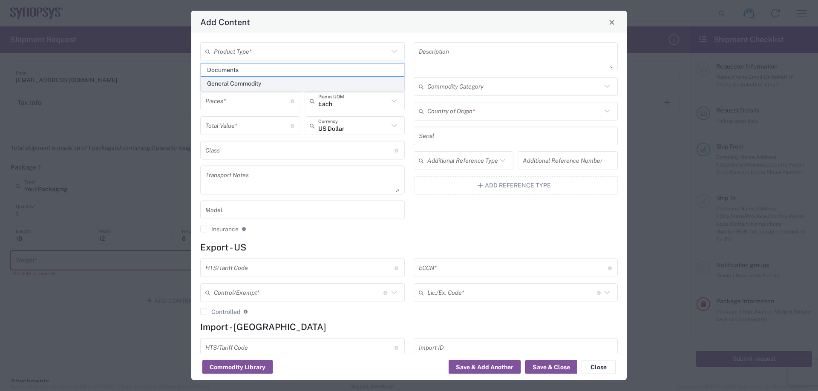
click at [290, 86] on span "General Commodity" at bounding box center [302, 83] width 203 height 13
type input "General Commodity"
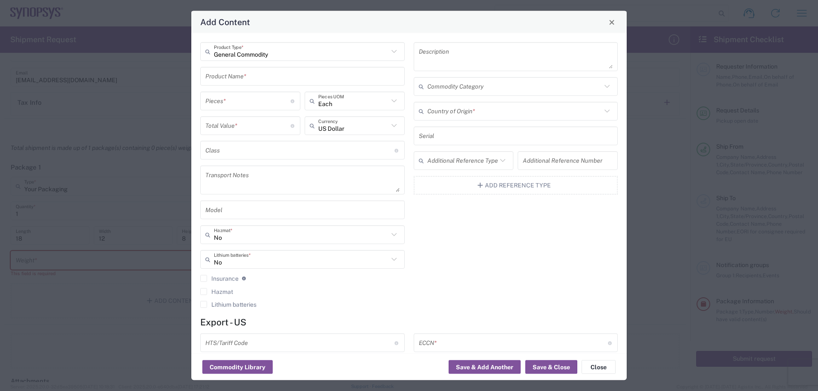
click at [441, 57] on textarea at bounding box center [516, 57] width 194 height 24
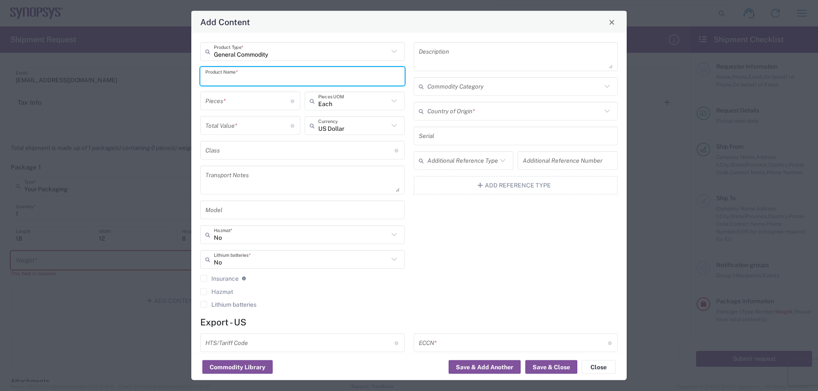
click at [316, 76] on input "text" at bounding box center [302, 76] width 194 height 15
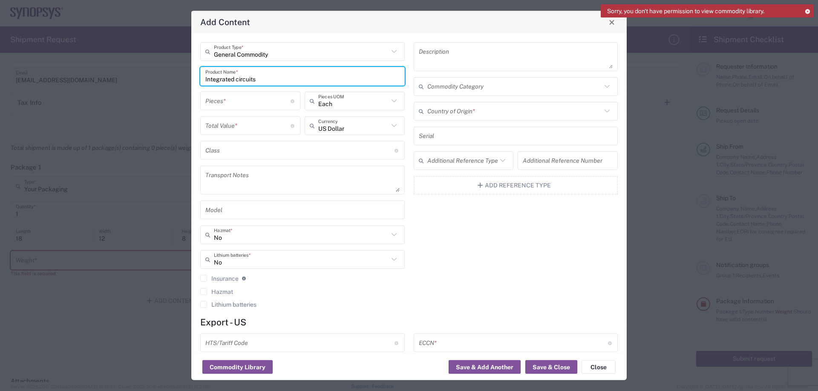
type input "Integrated circuits"
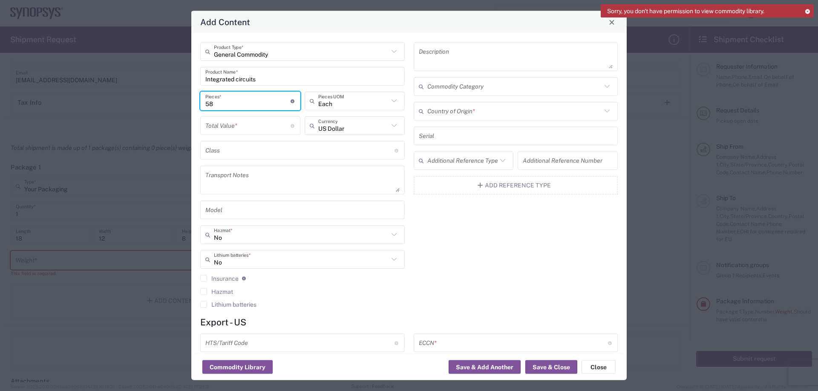
type input "58"
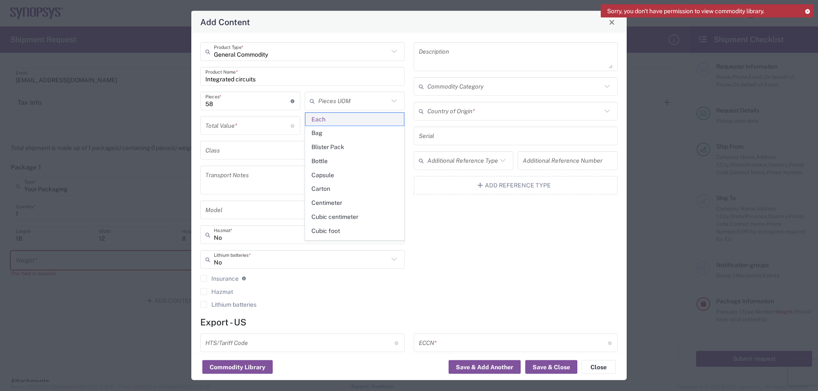
click at [338, 124] on span "Each" at bounding box center [354, 119] width 98 height 13
click at [348, 108] on div "Pieces UOM" at bounding box center [354, 101] width 100 height 19
click at [347, 104] on input "text" at bounding box center [353, 100] width 70 height 15
click at [330, 117] on span "Each" at bounding box center [354, 119] width 98 height 13
type input "Each"
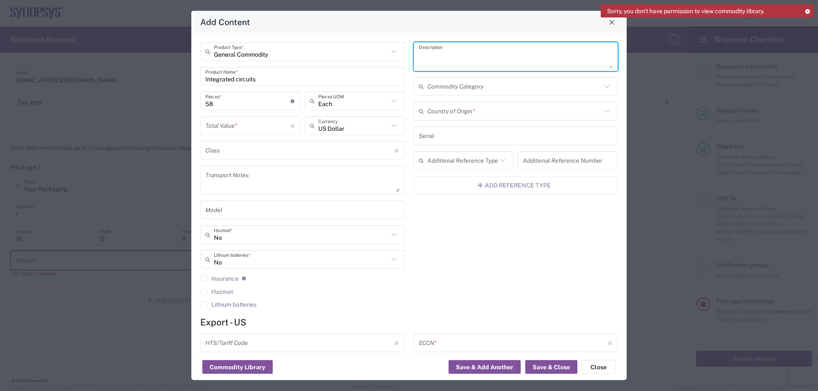
click at [467, 64] on textarea at bounding box center [516, 57] width 194 height 24
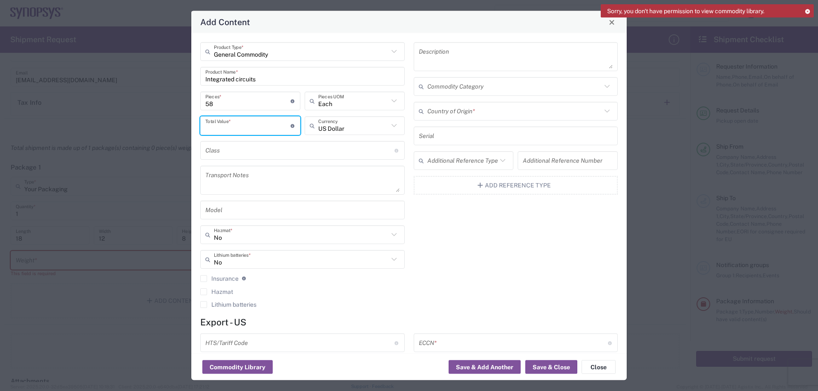
click at [258, 130] on input "number" at bounding box center [247, 125] width 85 height 15
type input "2900"
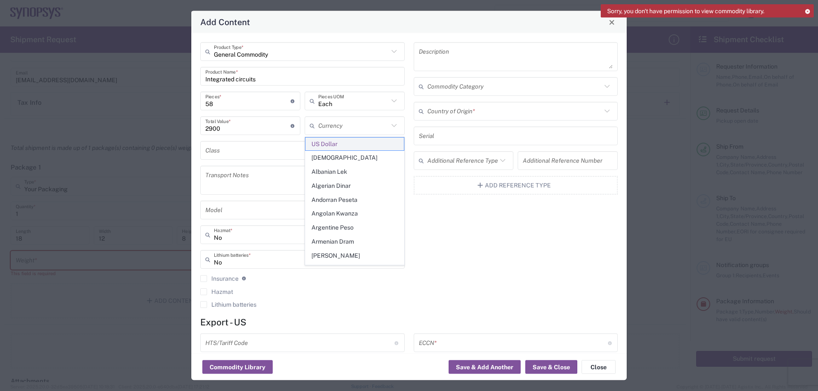
click at [322, 142] on span "US Dollar" at bounding box center [354, 144] width 98 height 13
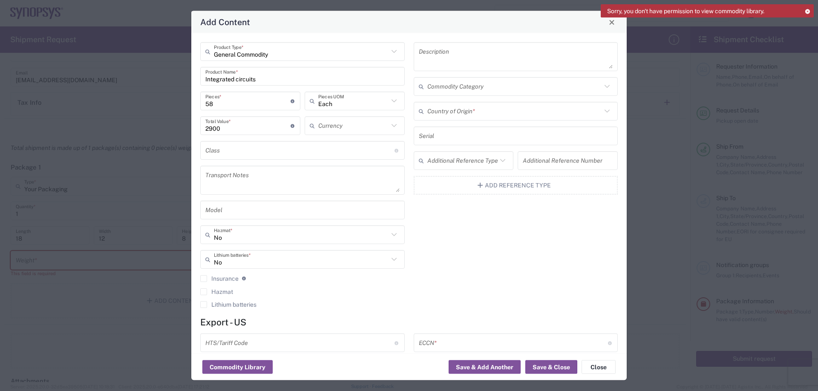
click at [320, 132] on input "text" at bounding box center [353, 125] width 70 height 15
click at [345, 142] on span "US Dollar" at bounding box center [354, 144] width 98 height 13
type input "US Dollar"
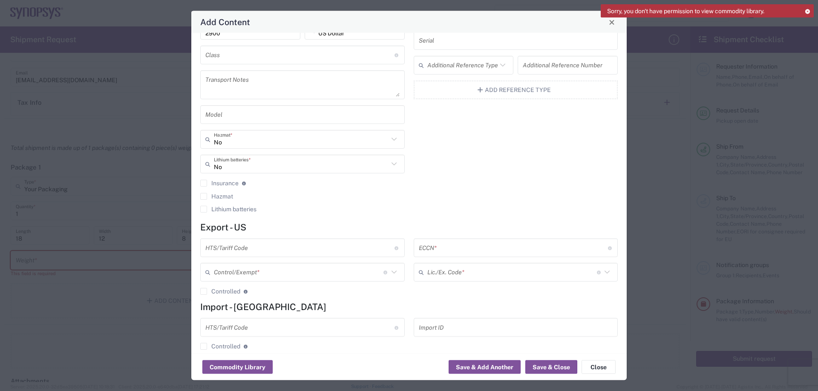
scroll to position [107, 0]
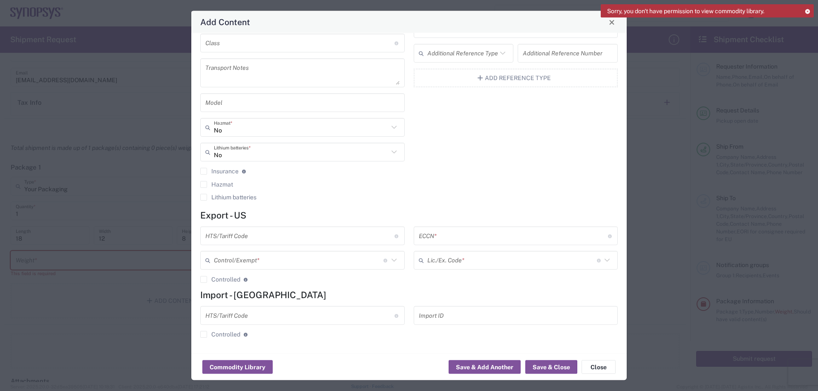
click at [441, 241] on input "text" at bounding box center [513, 235] width 189 height 15
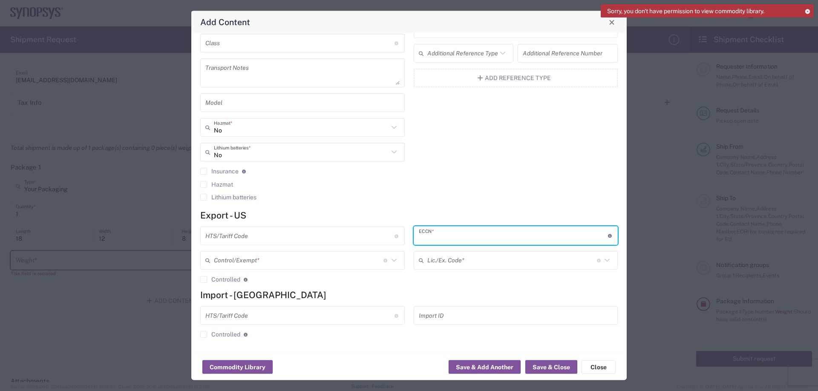
paste input "EAR99"
type input "EAR99"
click at [333, 265] on input "text" at bounding box center [298, 260] width 169 height 15
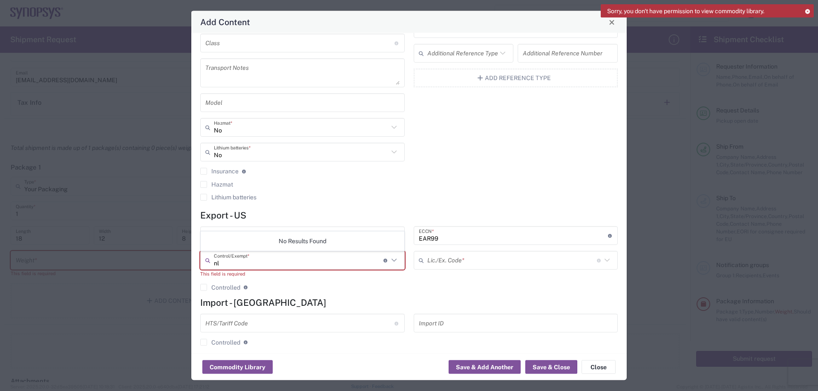
type input "n"
click at [439, 265] on input "text" at bounding box center [511, 260] width 169 height 15
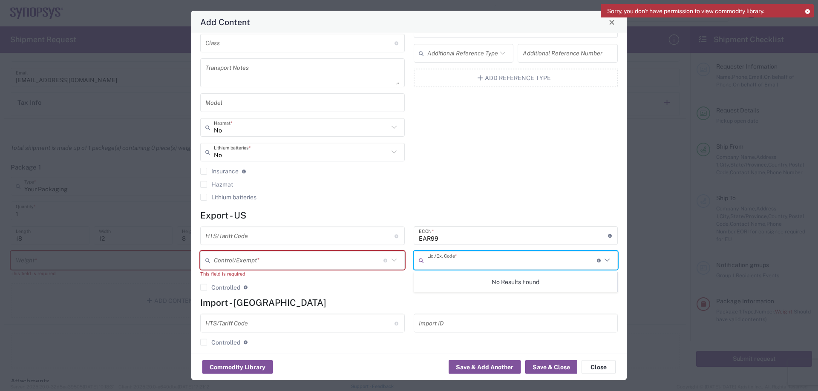
click at [451, 261] on input "text" at bounding box center [511, 260] width 169 height 15
click at [498, 200] on div "Description Commodity Category Country of Origin * Serial Additional Reference …" at bounding box center [515, 71] width 213 height 272
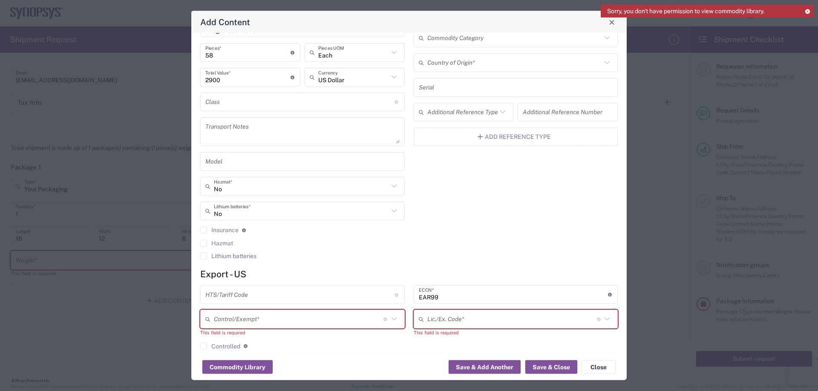
scroll to position [0, 0]
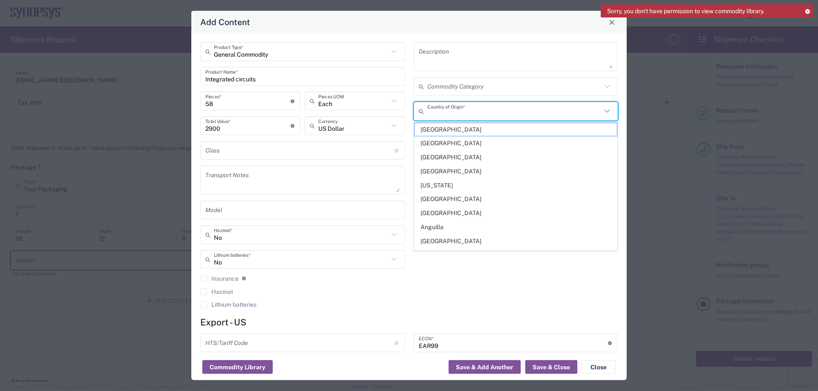
click at [499, 114] on input "text" at bounding box center [514, 110] width 175 height 15
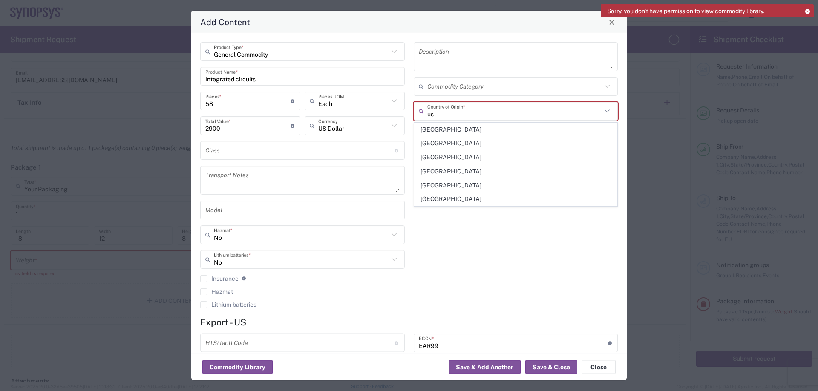
type input "u"
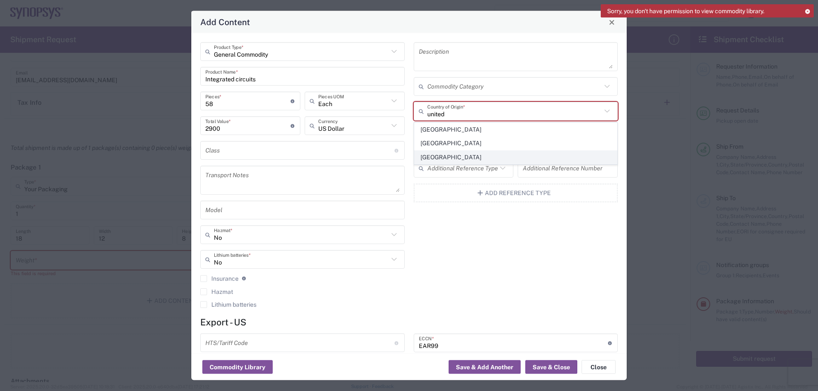
click at [429, 158] on span "[GEOGRAPHIC_DATA]" at bounding box center [515, 157] width 203 height 13
type input "[GEOGRAPHIC_DATA]"
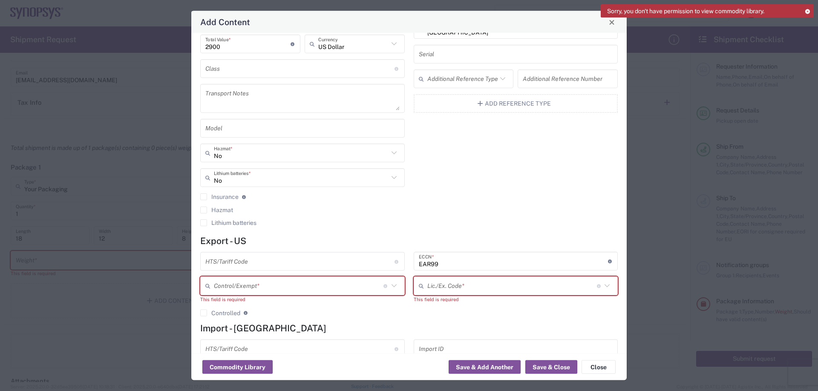
scroll to position [82, 0]
click at [554, 287] on input "text" at bounding box center [511, 285] width 169 height 15
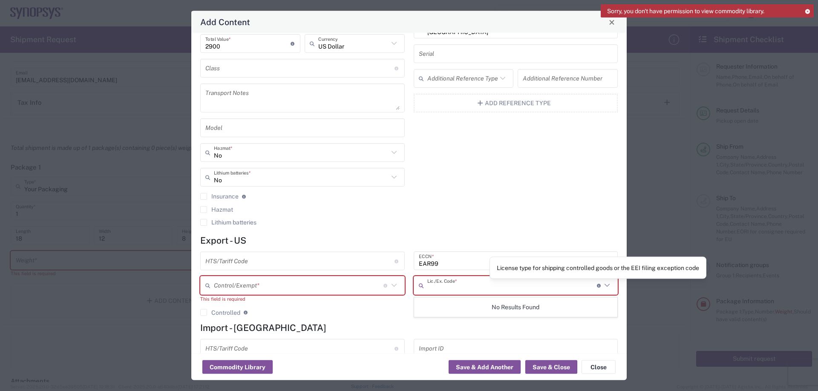
click at [607, 284] on icon at bounding box center [606, 285] width 11 height 11
drag, startPoint x: 496, startPoint y: 268, endPoint x: 700, endPoint y: 267, distance: 204.4
click at [700, 267] on div "License type for shipping controlled goods or the EEI filing exception code" at bounding box center [597, 267] width 217 height 22
drag, startPoint x: 496, startPoint y: 268, endPoint x: 700, endPoint y: 268, distance: 204.4
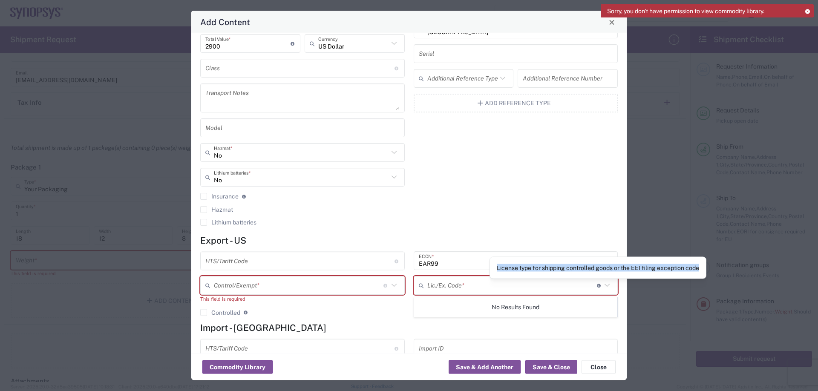
click at [700, 268] on div "License type for shipping controlled goods or the EEI filing exception code" at bounding box center [597, 267] width 217 height 22
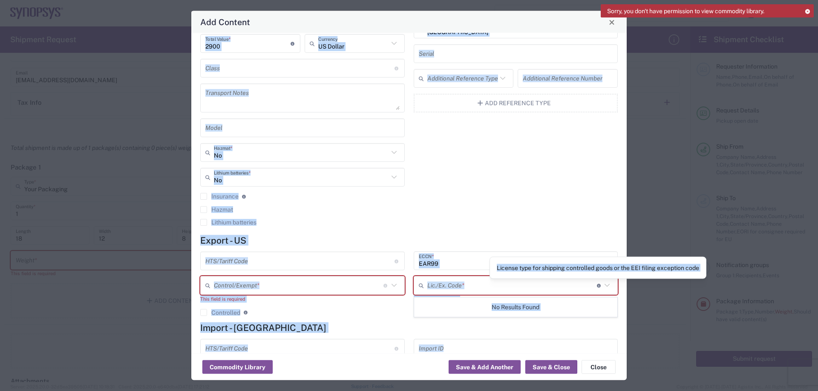
copy body "Product Type * Product Name * Pieces * Number of pieces inside all the packages…"
drag, startPoint x: 497, startPoint y: 268, endPoint x: 702, endPoint y: 267, distance: 204.8
click at [702, 267] on div "License type for shipping controlled goods or the EEI filing exception code" at bounding box center [597, 267] width 217 height 22
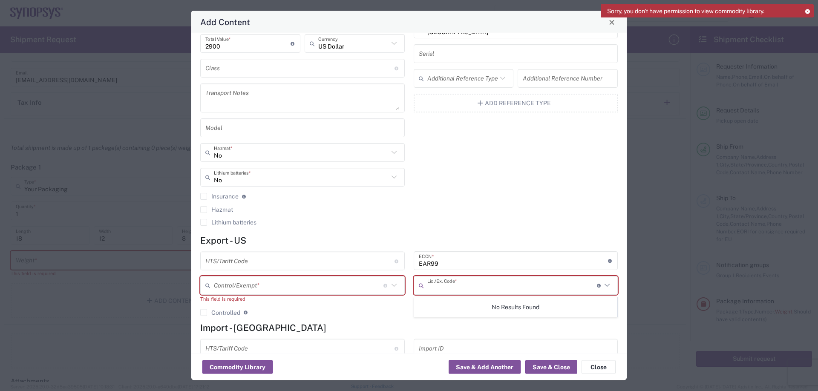
click at [465, 292] on input "text" at bounding box center [511, 285] width 169 height 15
type input "NLR"
click at [311, 290] on input "text" at bounding box center [298, 285] width 169 height 15
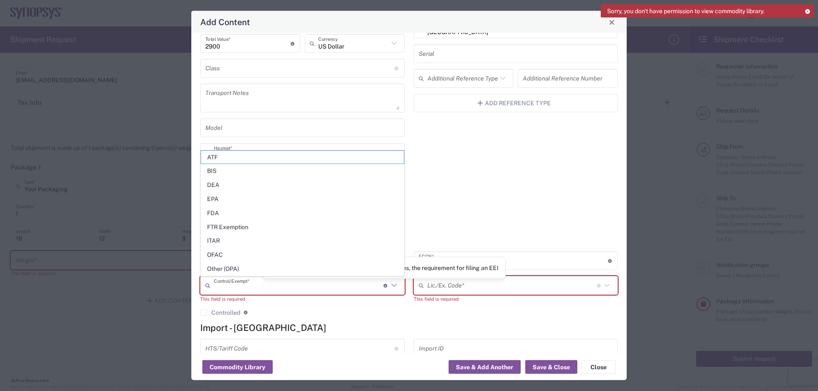
click at [386, 304] on div "HTS/Tariff Code 10-digit U.S. import and export statistical classification syst…" at bounding box center [302, 287] width 213 height 71
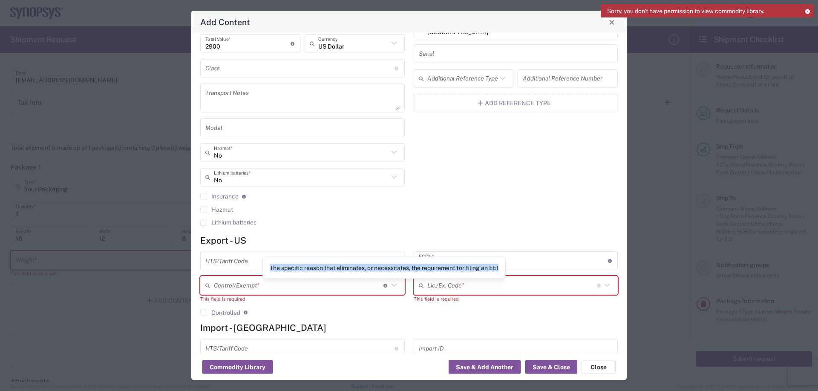
copy div "The specific reason that eliminates, or necessitates, the requirement for filin…"
drag, startPoint x: 271, startPoint y: 268, endPoint x: 502, endPoint y: 268, distance: 230.8
click at [498, 268] on div "The specific reason that eliminates, or necessitates, the requirement for filin…" at bounding box center [384, 268] width 229 height 8
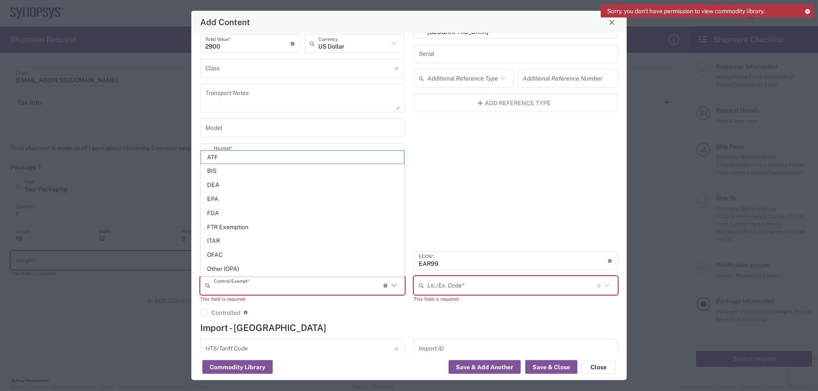
click at [306, 304] on div "HTS/Tariff Code 10-digit U.S. import and export statistical classification syst…" at bounding box center [302, 287] width 213 height 71
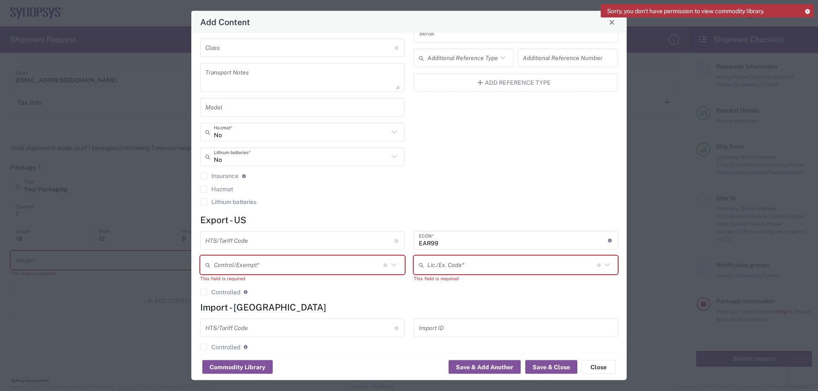
scroll to position [115, 0]
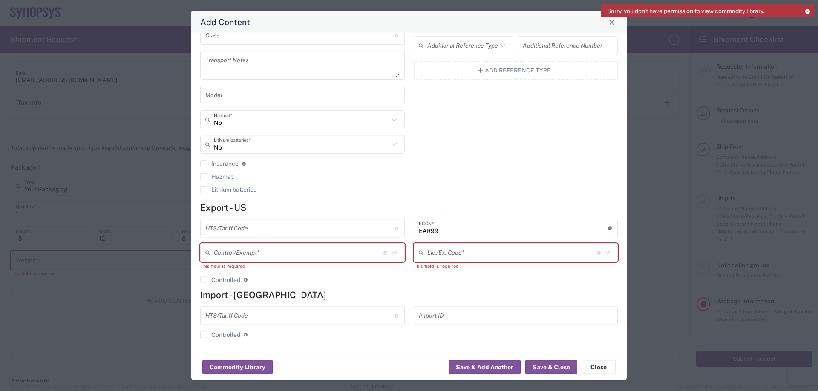
click at [345, 255] on input "text" at bounding box center [298, 252] width 169 height 15
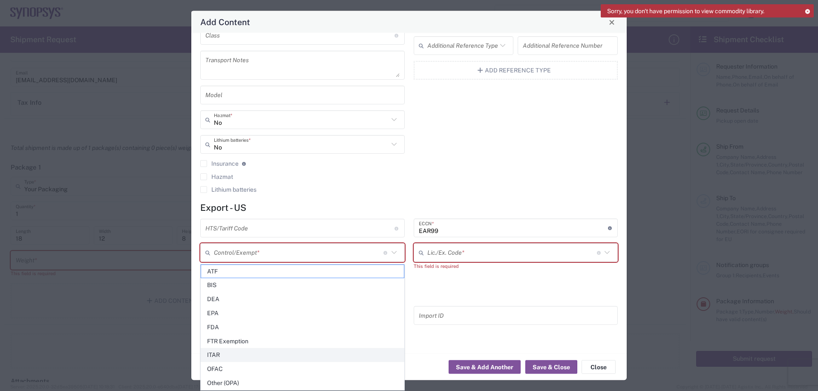
click at [255, 357] on span "ITAR" at bounding box center [302, 354] width 203 height 13
type input "ITAR"
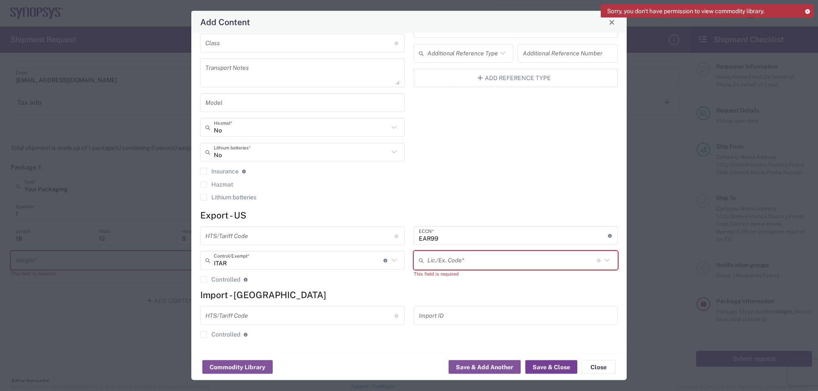
click at [553, 370] on button "Save & Close" at bounding box center [551, 367] width 52 height 14
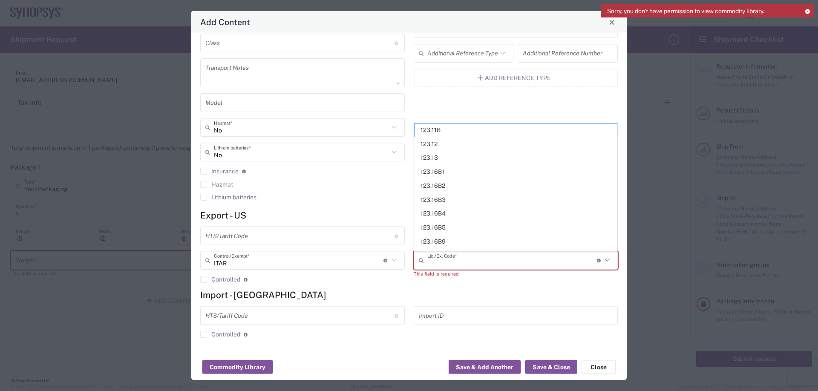
click at [488, 260] on input "text" at bounding box center [511, 260] width 169 height 15
click at [355, 196] on agx-checkbox-control "Lithium batteries" at bounding box center [302, 197] width 204 height 7
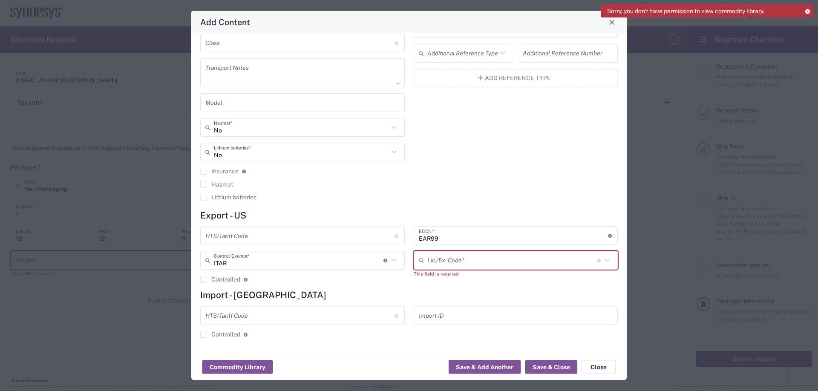
click at [477, 262] on input "text" at bounding box center [511, 260] width 169 height 15
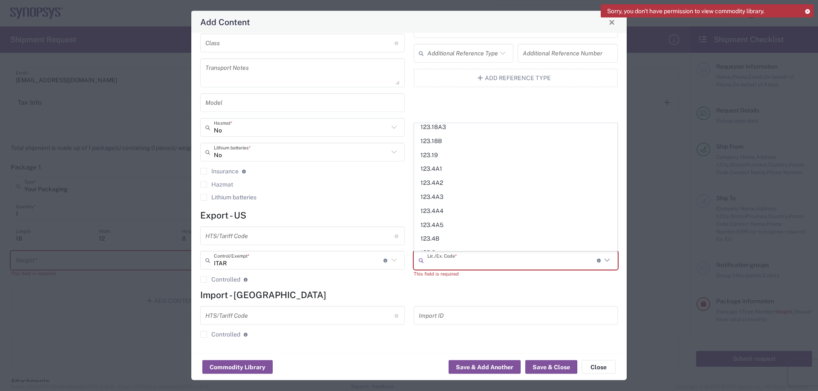
scroll to position [213, 0]
click at [346, 202] on div "General Commodity Product Type * Integrated circuits Product Name * 58 Pieces *…" at bounding box center [302, 71] width 213 height 272
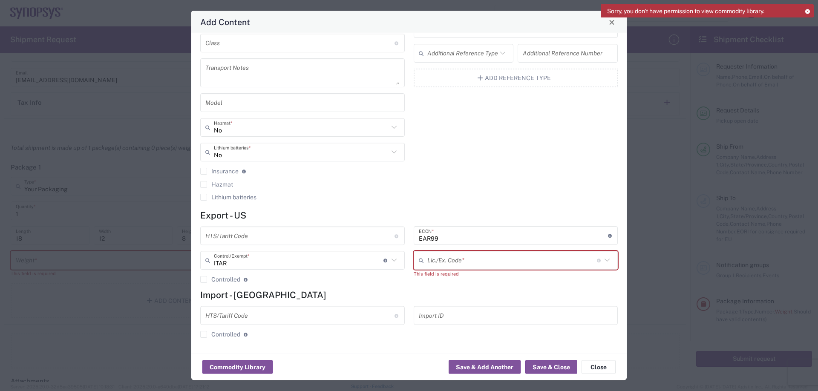
scroll to position [0, 0]
click at [436, 256] on input "text" at bounding box center [511, 260] width 169 height 15
type input "NLR"
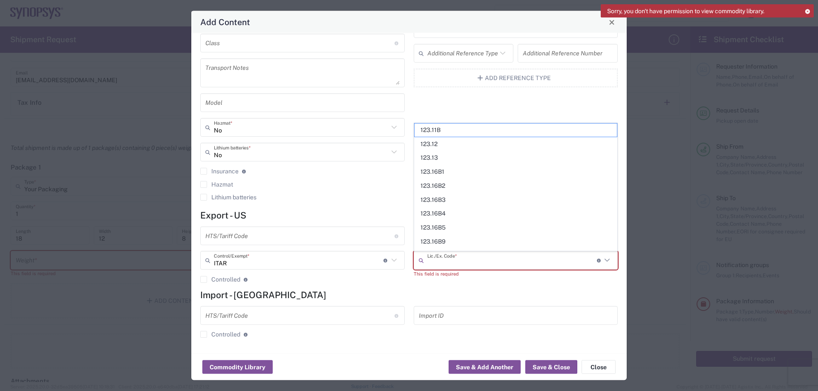
click at [548, 263] on input "text" at bounding box center [511, 260] width 169 height 15
click at [477, 175] on span "[DEMOGRAPHIC_DATA] ITAR" at bounding box center [515, 173] width 203 height 13
type input "[DEMOGRAPHIC_DATA] ITAR"
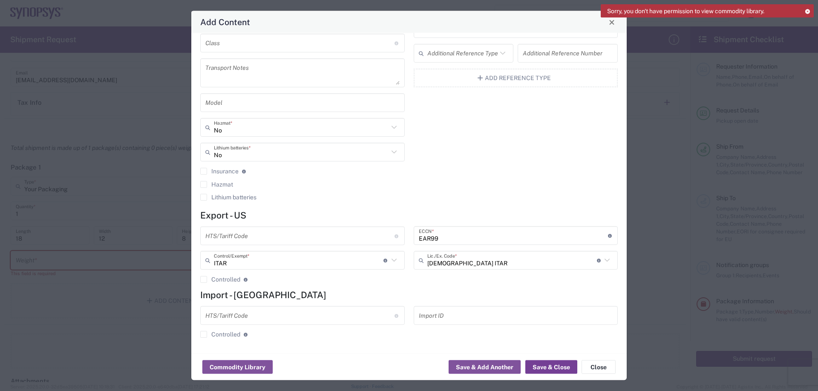
click at [545, 364] on button "Save & Close" at bounding box center [551, 367] width 52 height 14
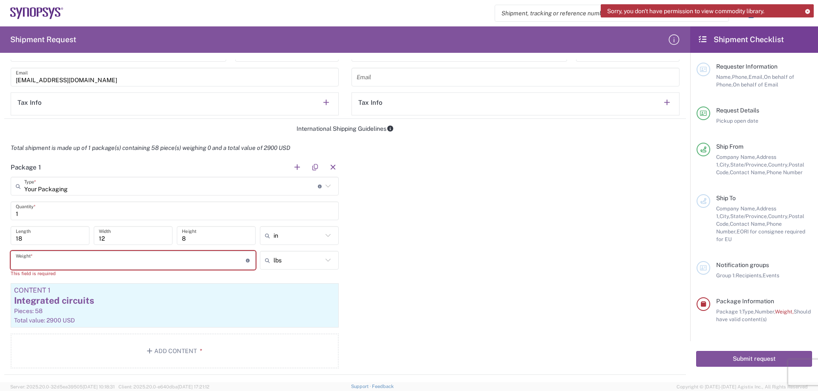
click at [179, 255] on input "number" at bounding box center [131, 260] width 230 height 15
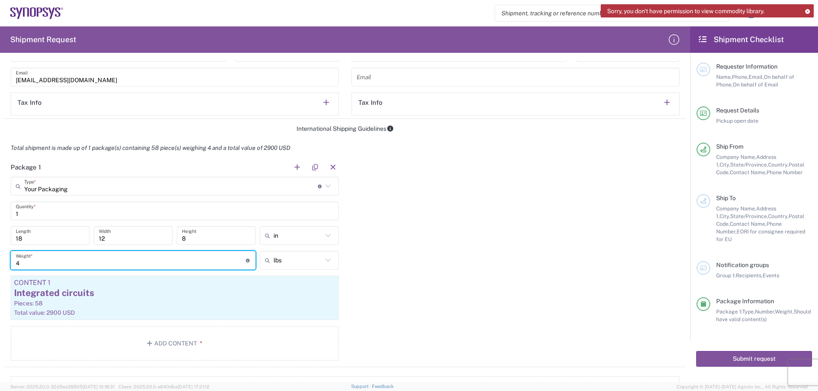
type input "4"
click at [485, 219] on div "Package 1 Your Packaging Type * Material used to package goods Bale(s) Basket(s…" at bounding box center [344, 262] width 681 height 209
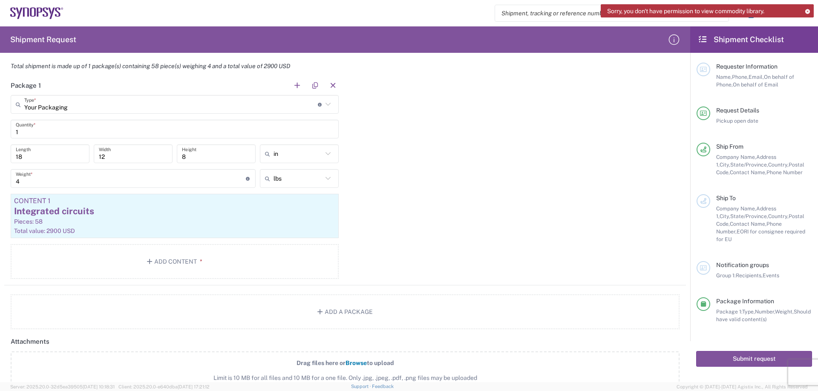
scroll to position [695, 0]
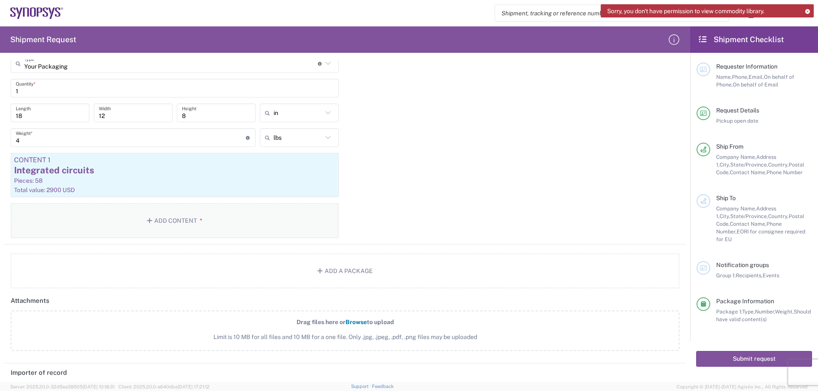
click at [229, 220] on button "Add Content *" at bounding box center [175, 220] width 328 height 35
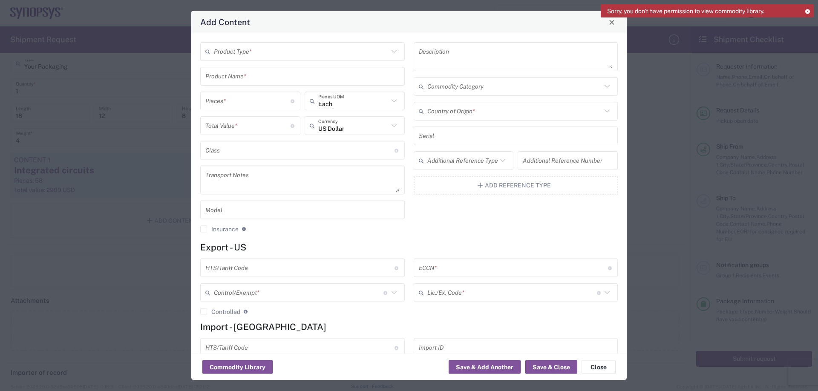
click at [615, 23] on div "Sorry, you don't have permission to view commodity library." at bounding box center [706, 13] width 213 height 19
click at [615, 26] on button "Close" at bounding box center [611, 22] width 12 height 12
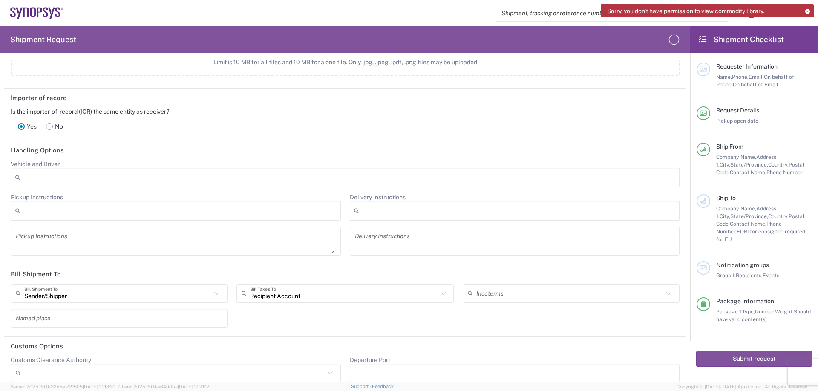
scroll to position [979, 0]
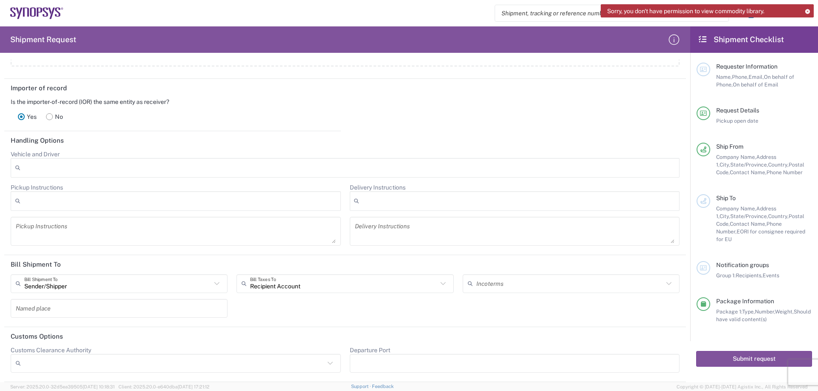
click at [216, 286] on icon at bounding box center [216, 283] width 11 height 11
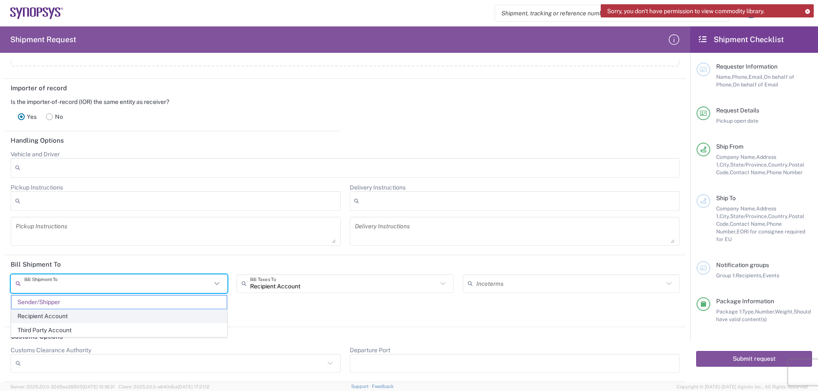
click at [137, 318] on span "Recipient Account" at bounding box center [118, 316] width 215 height 13
type input "Recipient Account"
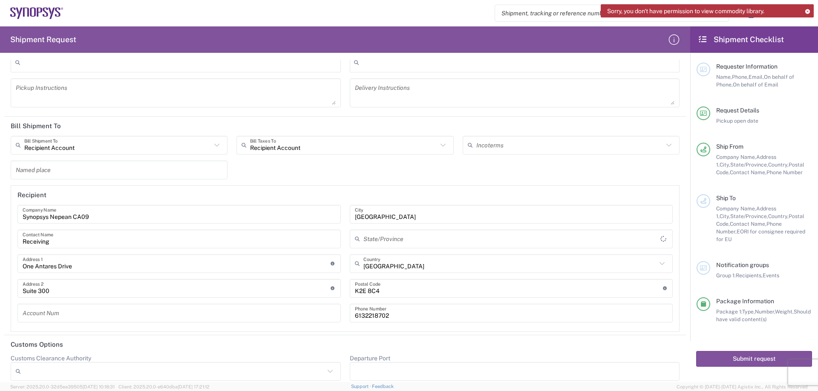
scroll to position [1126, 0]
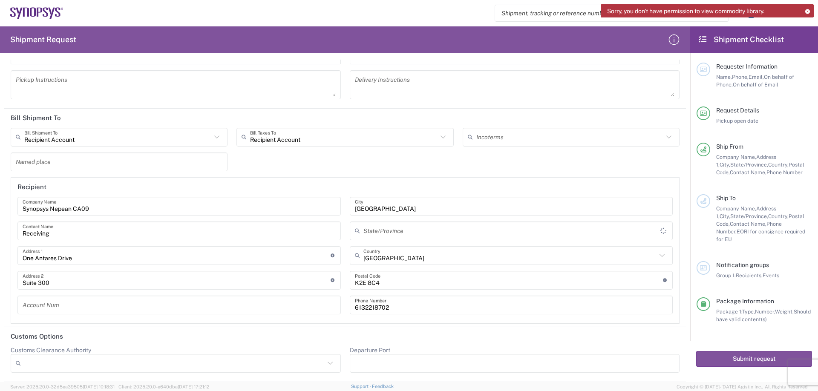
type input "[GEOGRAPHIC_DATA]"
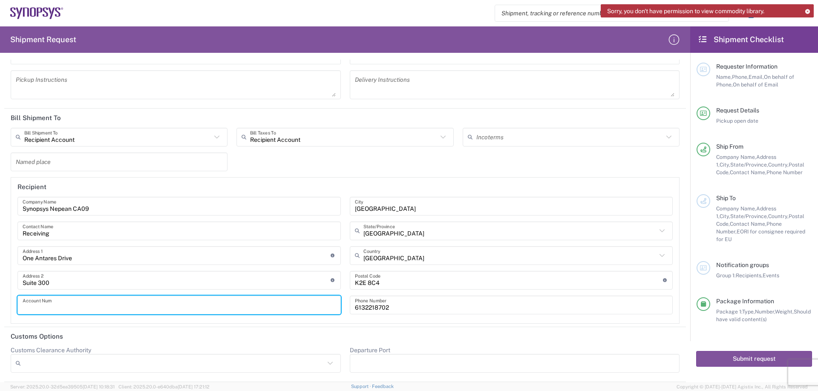
click at [135, 305] on input "text" at bounding box center [179, 304] width 313 height 15
click at [69, 304] on input "text" at bounding box center [179, 304] width 313 height 15
paste input "139464052"
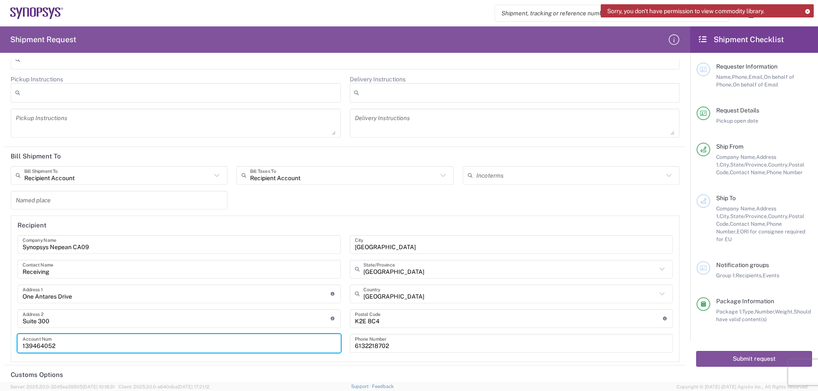
scroll to position [1044, 0]
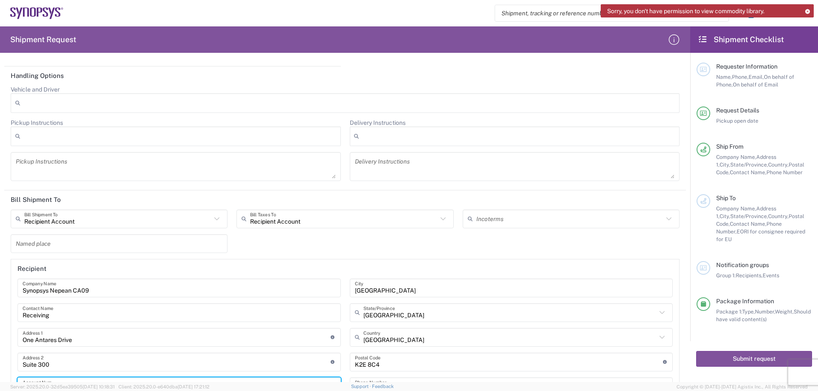
type input "139464052"
click at [224, 244] on div "Named place" at bounding box center [119, 243] width 217 height 19
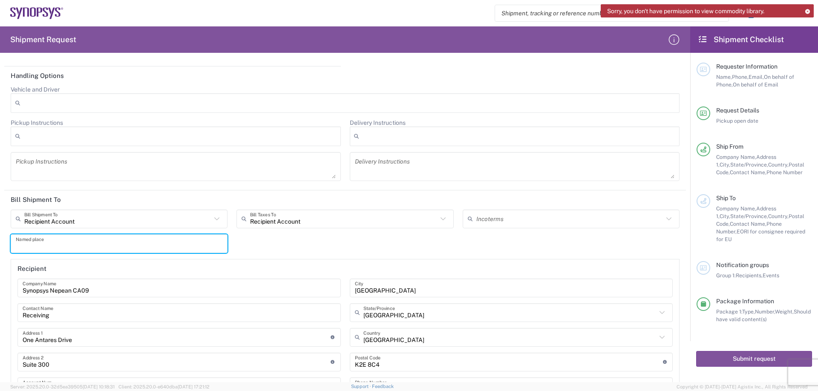
click at [199, 241] on input "text" at bounding box center [119, 243] width 207 height 15
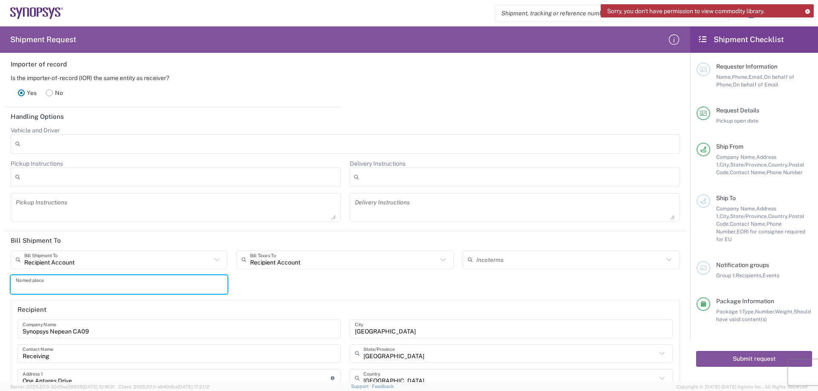
scroll to position [881, 0]
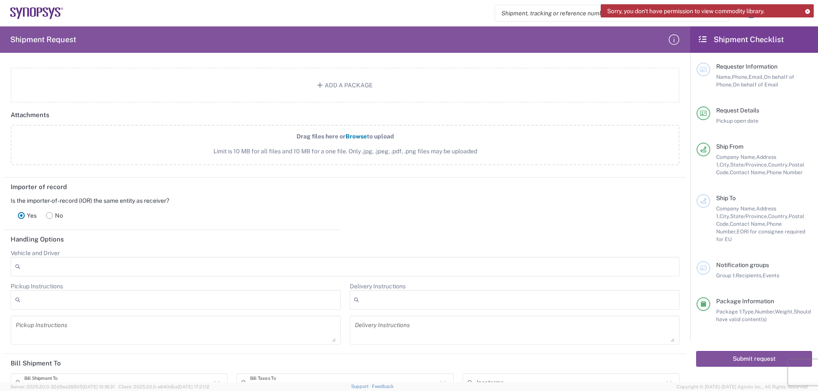
click at [56, 217] on label "No" at bounding box center [54, 215] width 26 height 17
click at [27, 216] on label "Yes" at bounding box center [27, 215] width 28 height 17
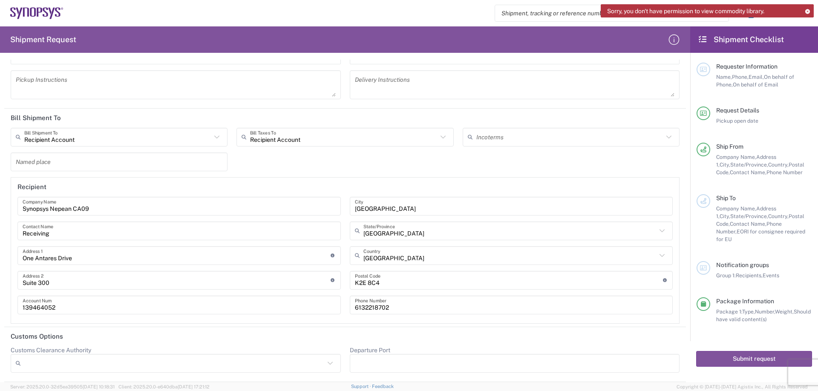
scroll to position [1003, 0]
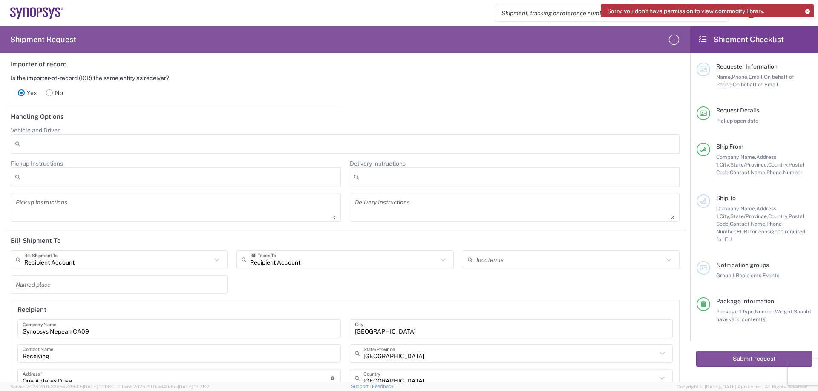
click at [62, 95] on label "No" at bounding box center [54, 92] width 26 height 17
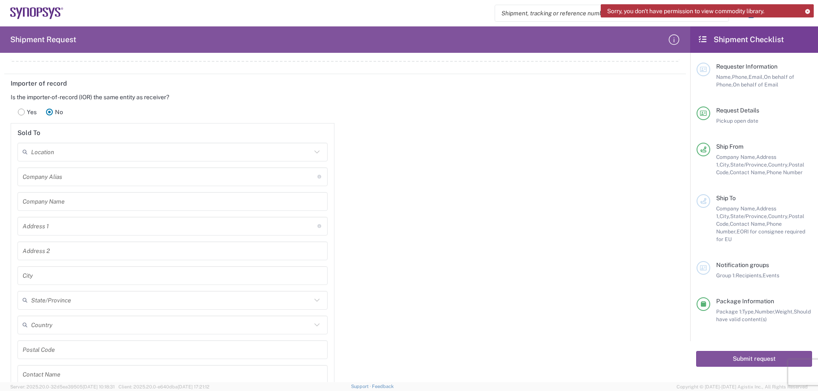
scroll to position [937, 0]
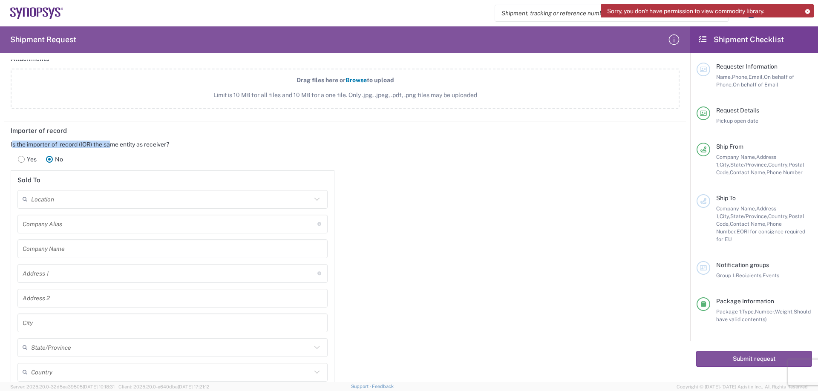
drag, startPoint x: 11, startPoint y: 146, endPoint x: 36, endPoint y: 149, distance: 25.0
click at [115, 143] on div "Is the importer-of-record (IOR) the same entity as receiver?" at bounding box center [173, 145] width 324 height 8
click at [5, 145] on main "Is the importer-of-record (IOR) the same entity as receiver? Yes No Sold To Loc…" at bounding box center [172, 327] width 336 height 372
drag, startPoint x: 10, startPoint y: 143, endPoint x: 169, endPoint y: 144, distance: 159.2
click at [169, 144] on main "Is the importer-of-record (IOR) the same entity as receiver? Yes No Sold To Loc…" at bounding box center [172, 327] width 336 height 372
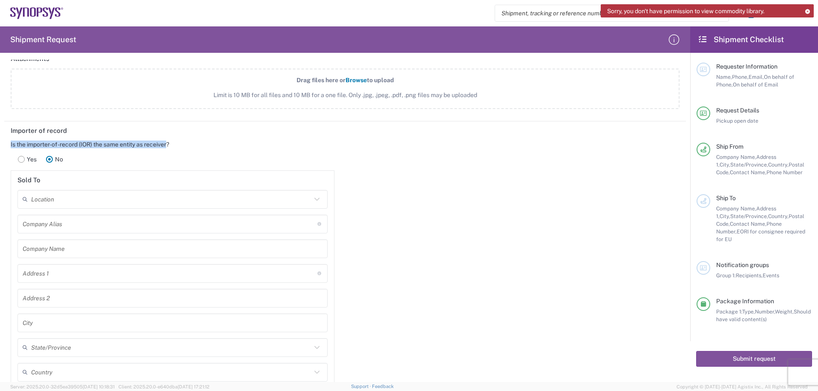
copy div "Is the importer-of-record (IOR) the same entity as receiver"
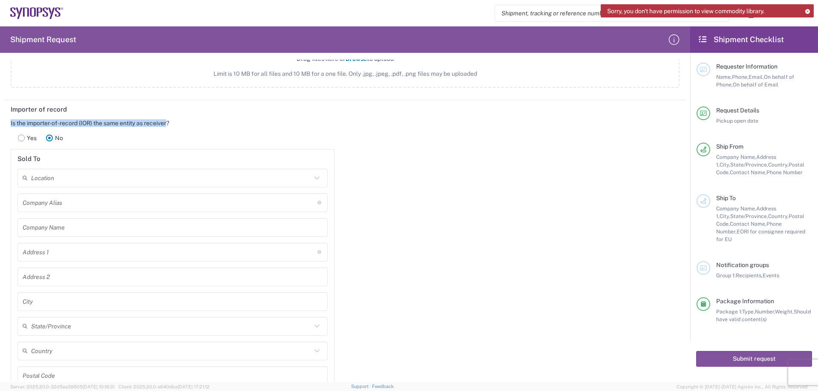
scroll to position [978, 0]
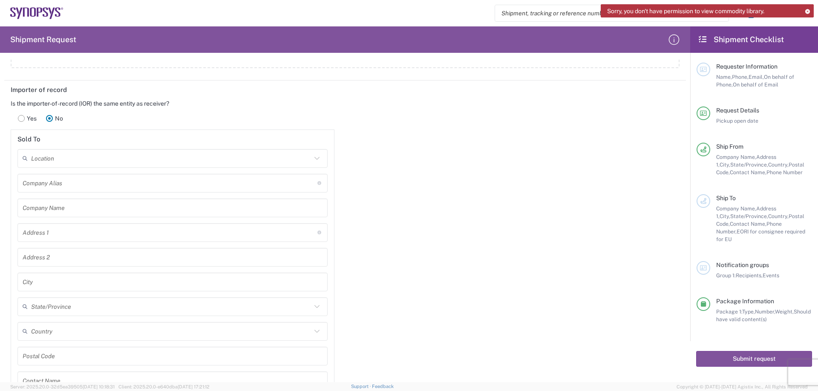
click at [98, 192] on div "Company [PERSON_NAME] Address short code to enable quick look up and auto-compl…" at bounding box center [172, 183] width 310 height 19
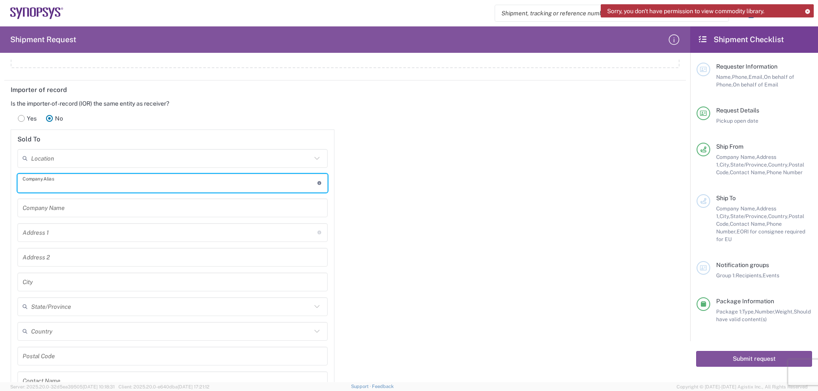
click at [98, 189] on input "text" at bounding box center [170, 182] width 295 height 15
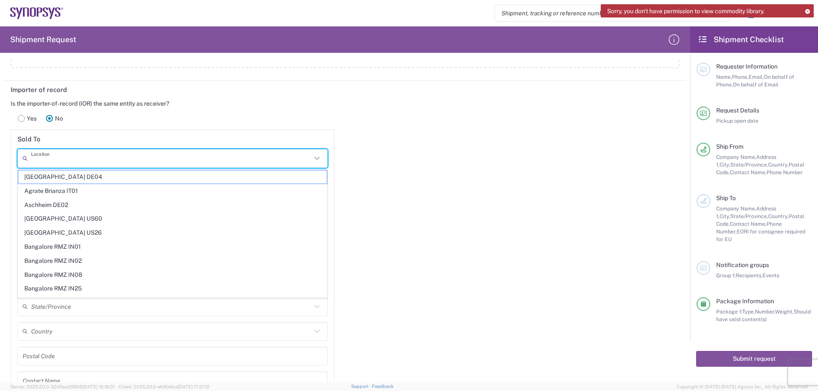
click at [76, 162] on input "text" at bounding box center [171, 158] width 280 height 15
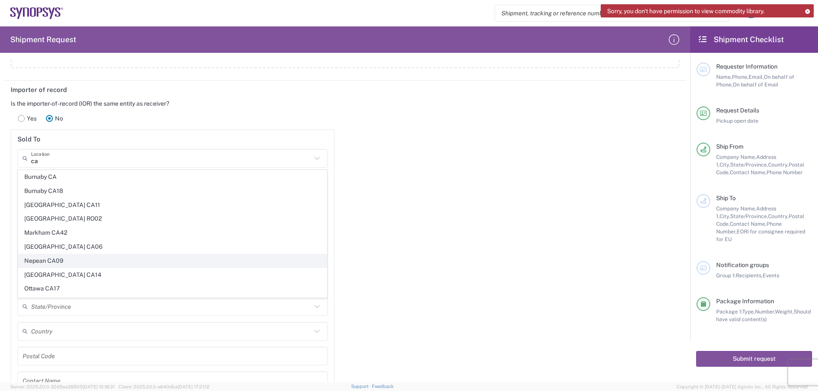
click at [76, 260] on span "Nepean CA09" at bounding box center [172, 260] width 308 height 13
type input "Nepean CA09"
type input "Synopsys Nepean CA09"
type input "One Antares Drive"
type input "Suite 300"
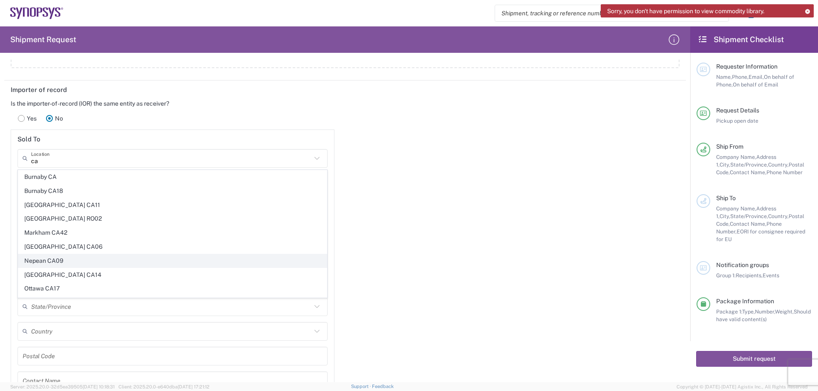
type input "[GEOGRAPHIC_DATA]"
type input "K2E 8C4"
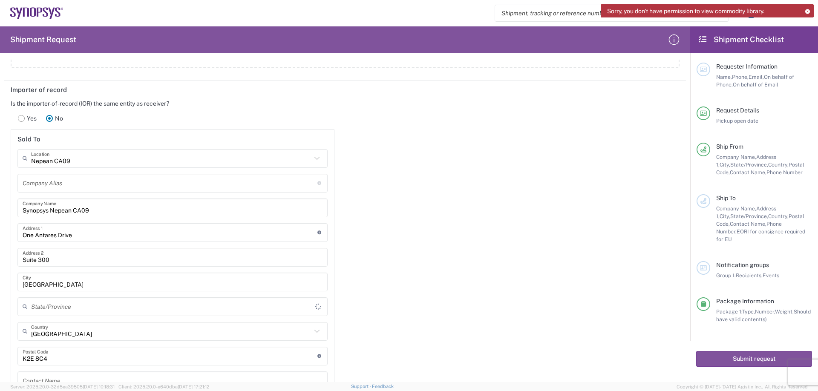
type input "[GEOGRAPHIC_DATA]"
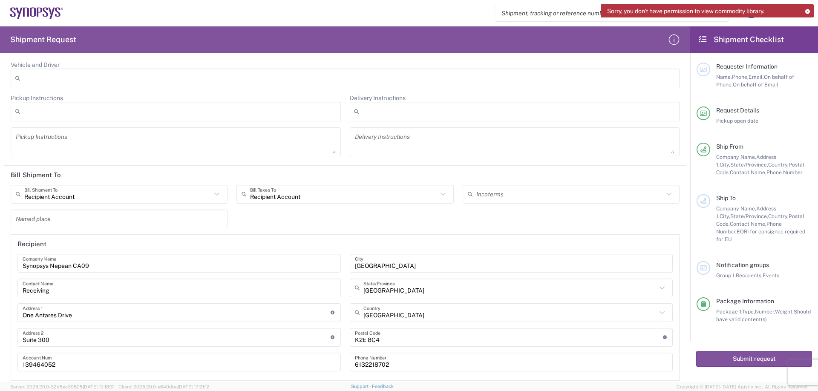
scroll to position [1443, 0]
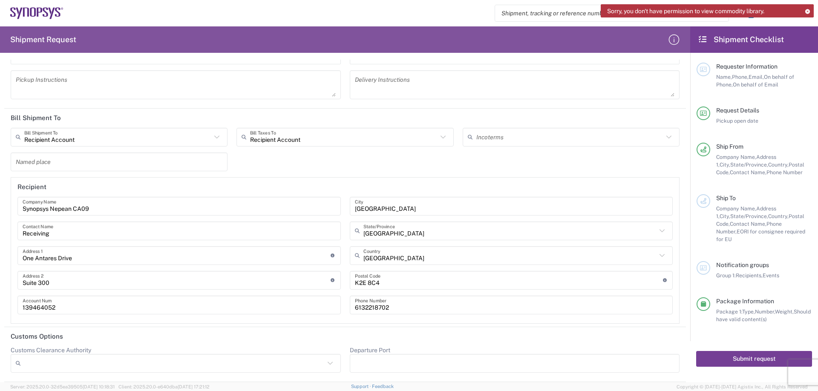
click at [709, 355] on button "Submit request" at bounding box center [754, 359] width 116 height 16
type input "Receiving"
type input "6132218702"
